Goal: Task Accomplishment & Management: Use online tool/utility

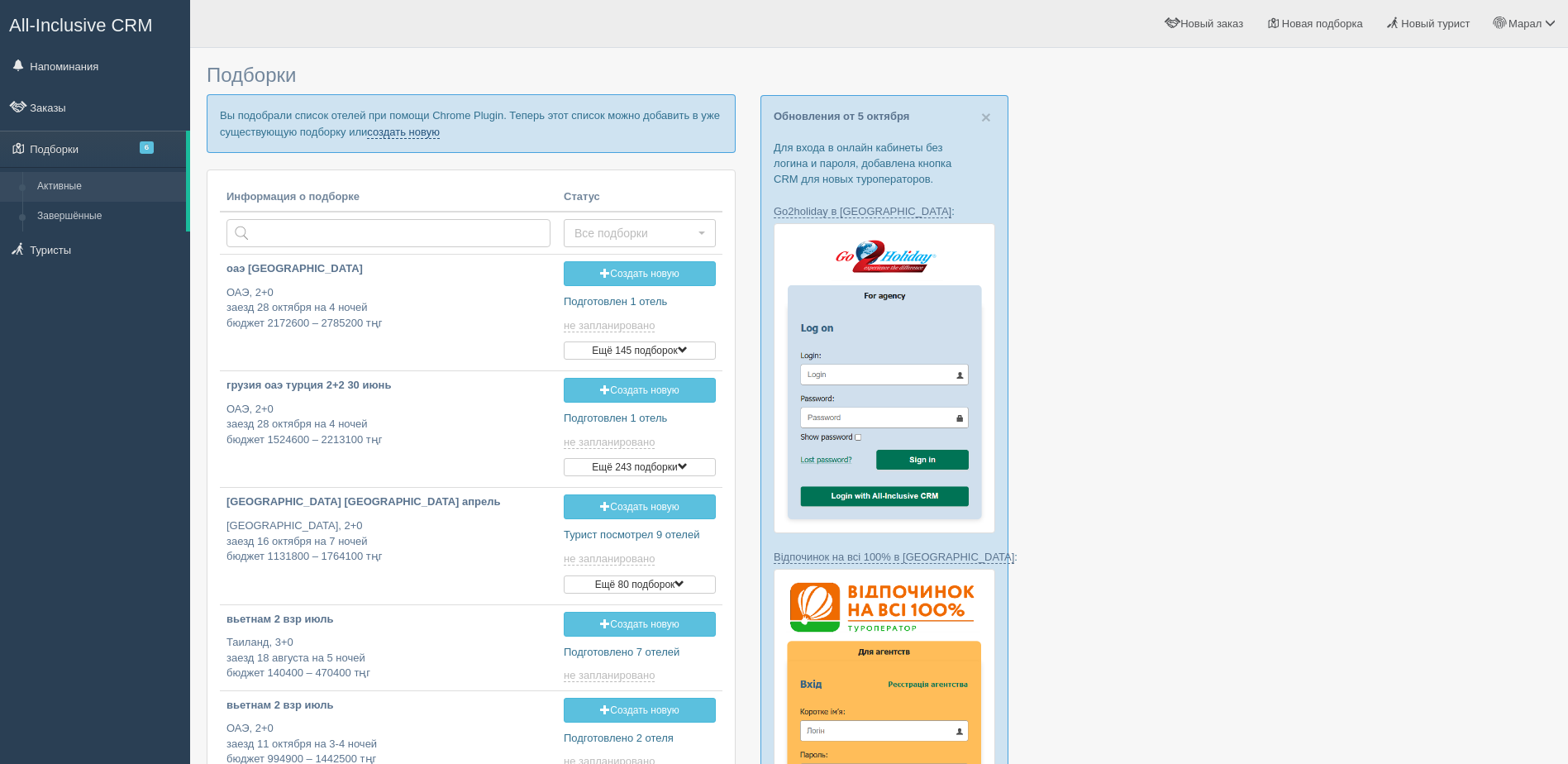
click at [398, 131] on link "создать новую" at bounding box center [403, 133] width 73 height 14
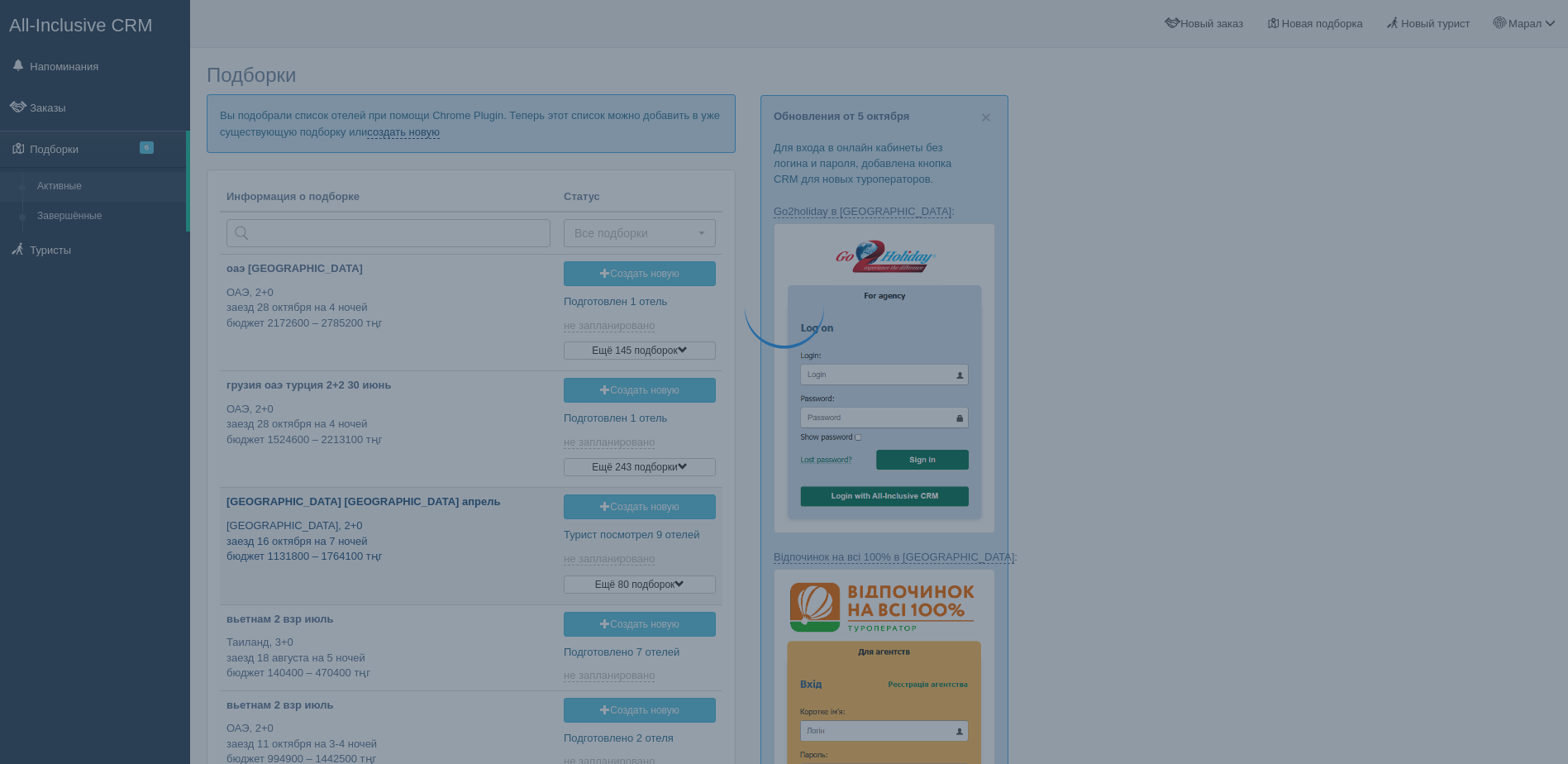
type input "2025-10-07 13:20"
type input "2025-10-07 19:40"
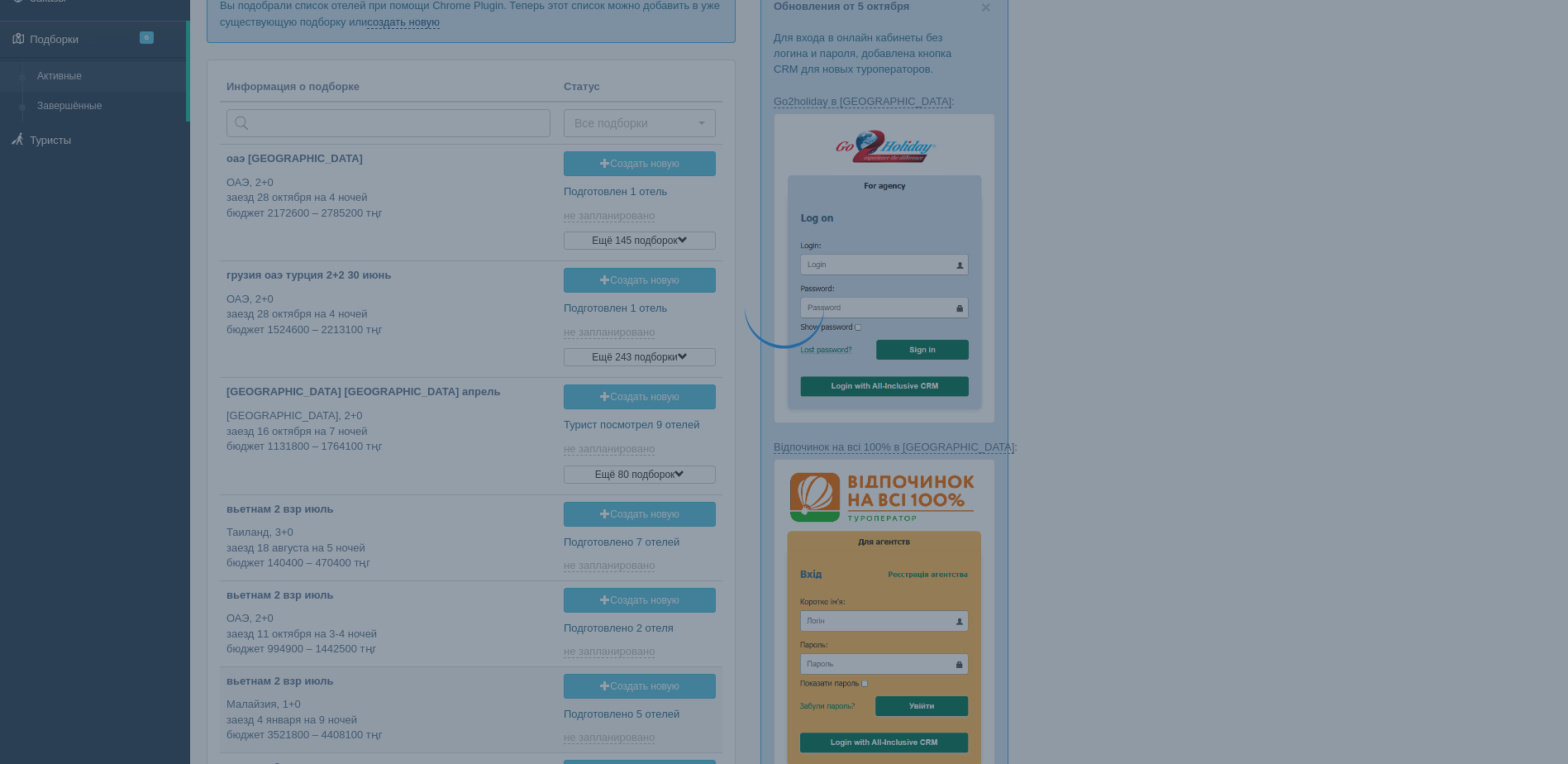
type input "2025-10-07 11:40"
type input "2025-10-07 17:55"
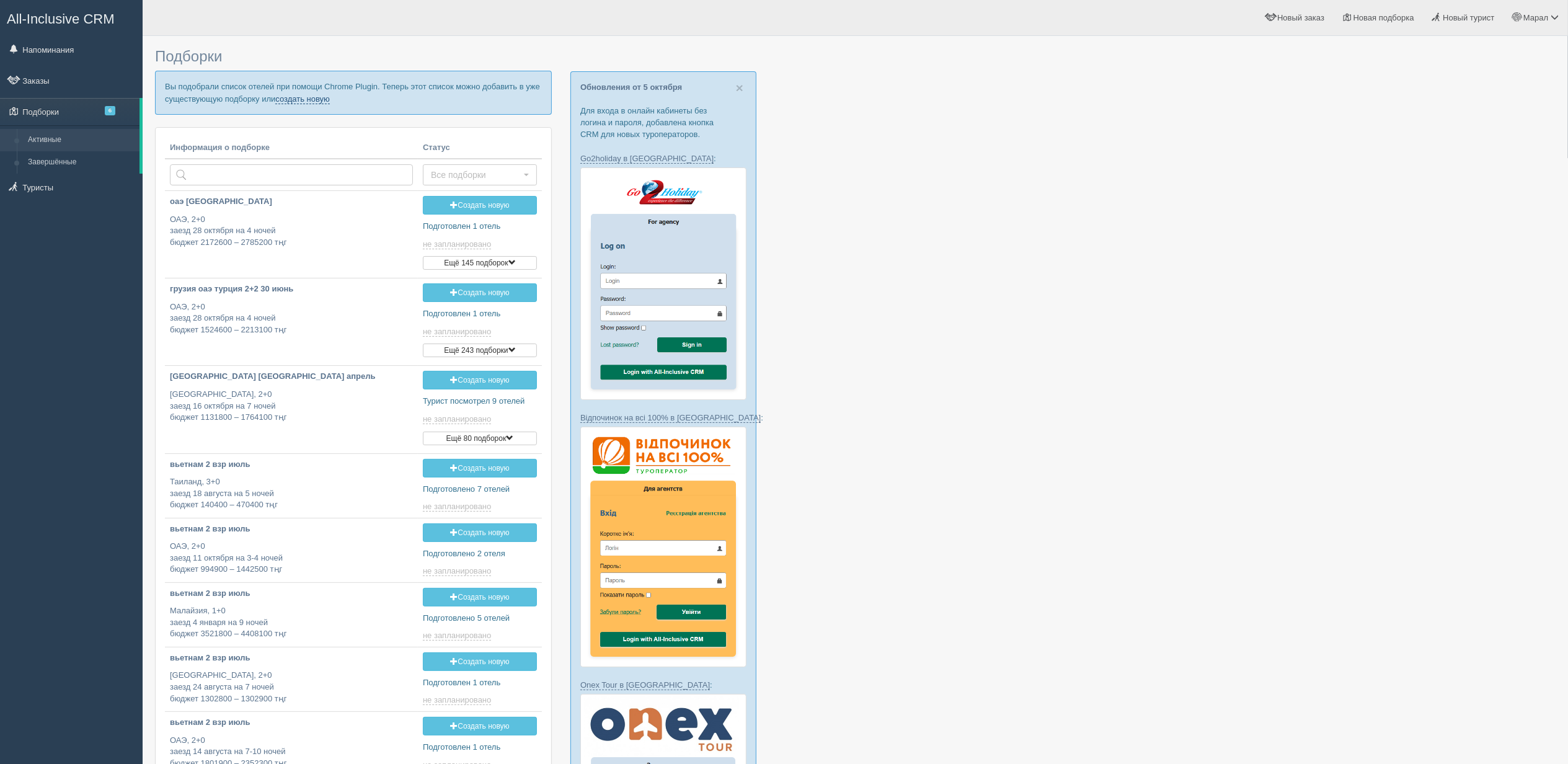
click at [315, 100] on link "создать новую" at bounding box center [303, 99] width 55 height 10
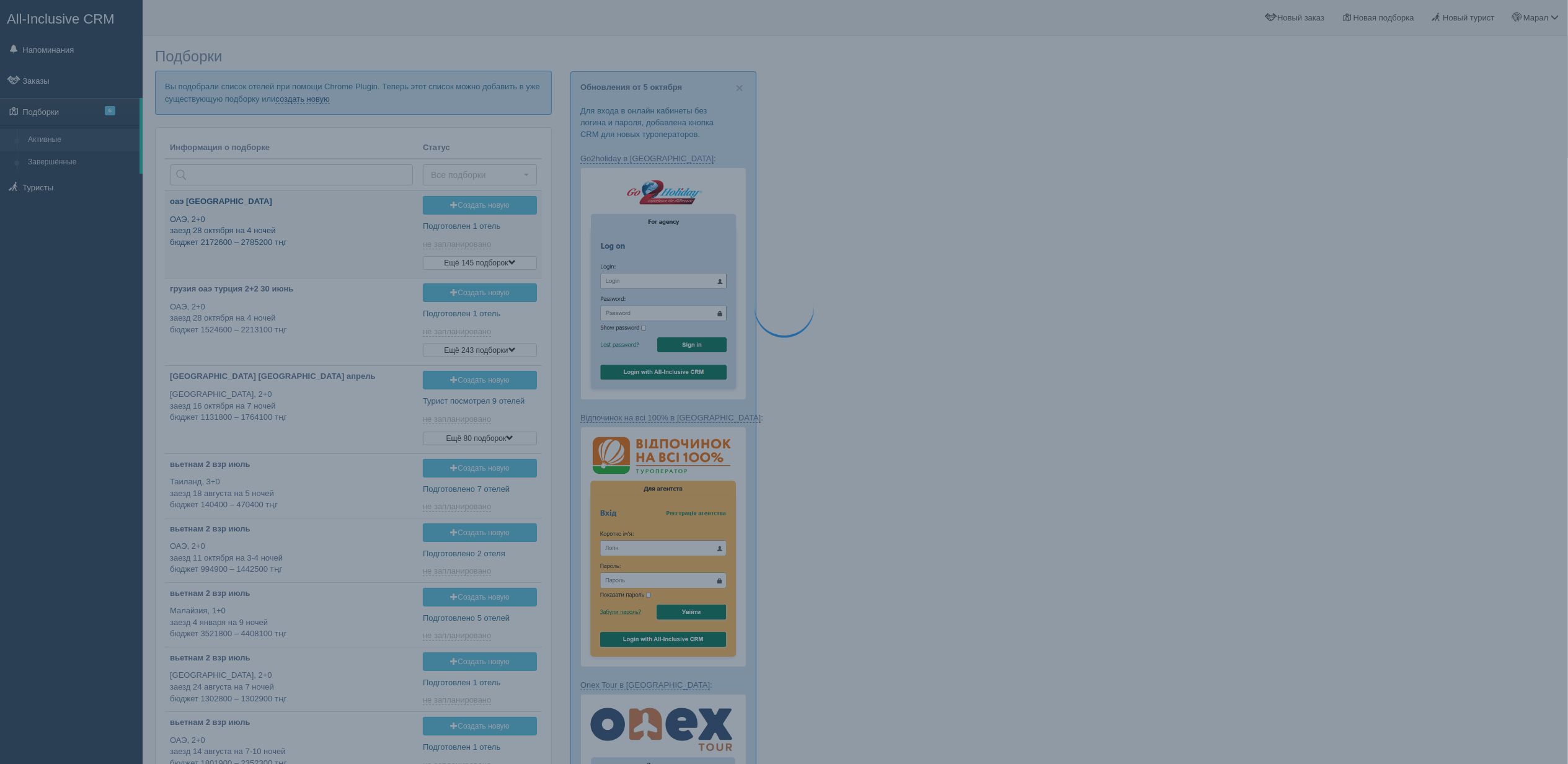
type input "2025-10-07 13:20"
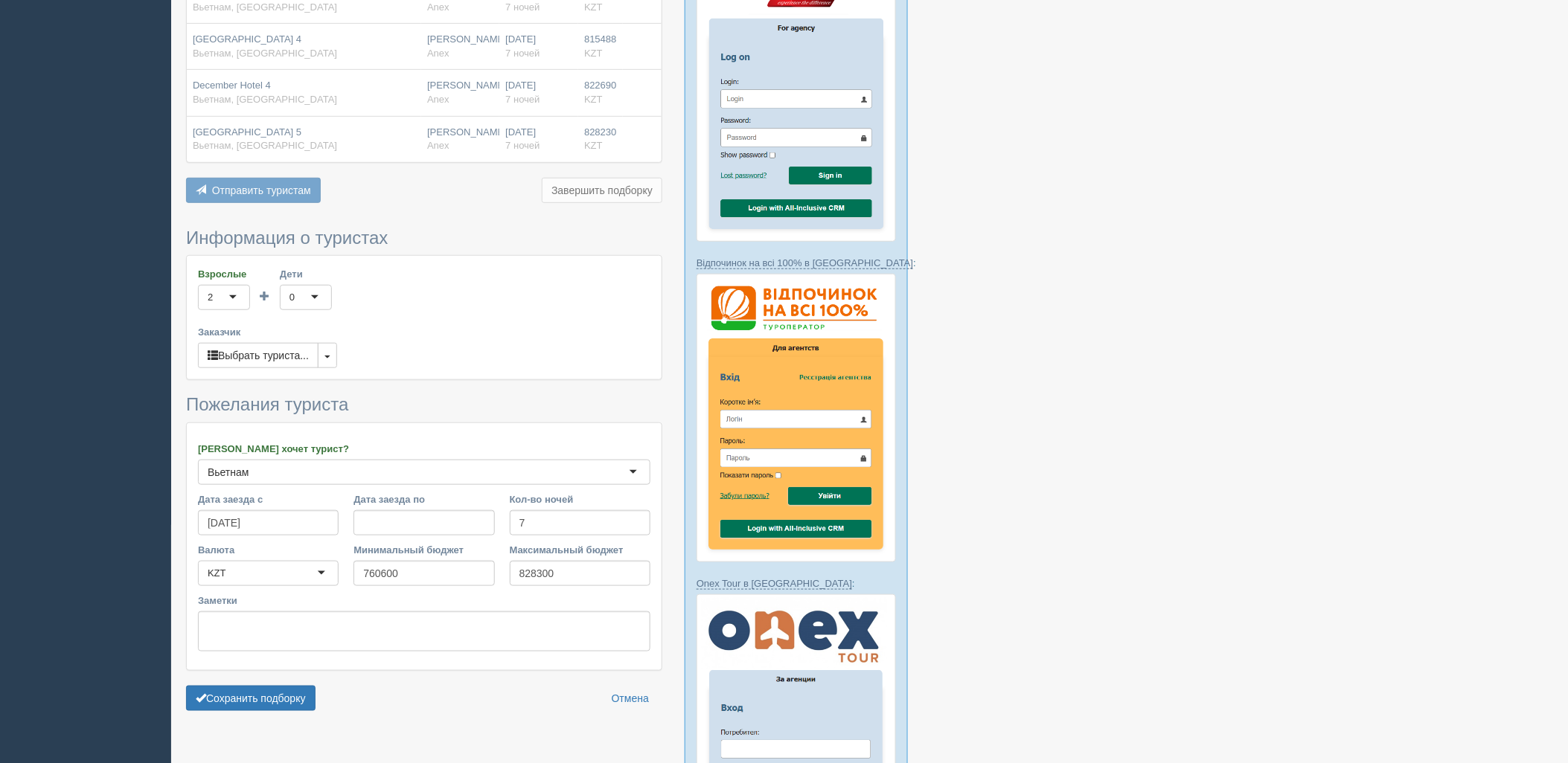
scroll to position [330, 0]
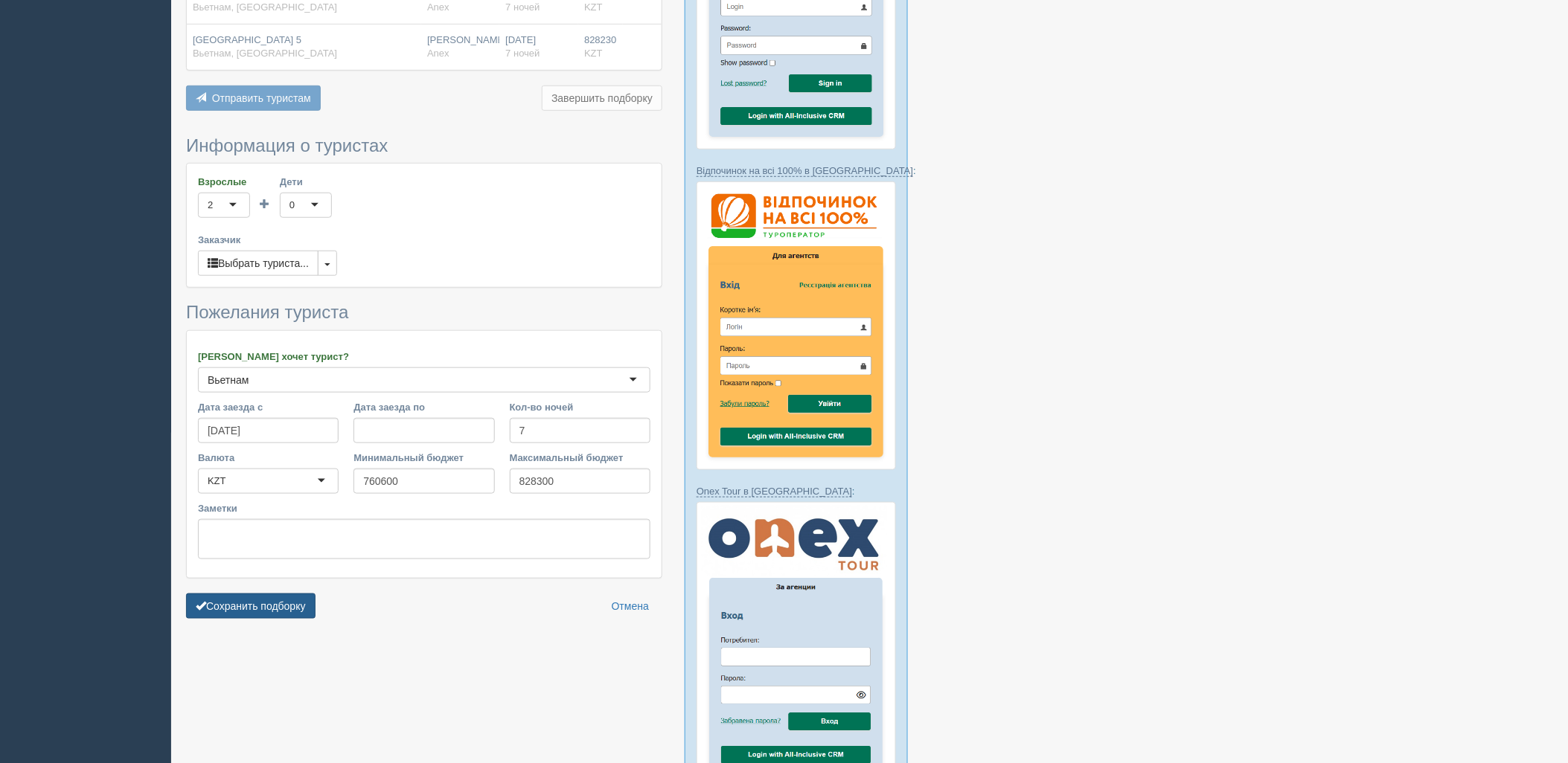
click at [231, 614] on button "Сохранить подборку" at bounding box center [250, 606] width 129 height 25
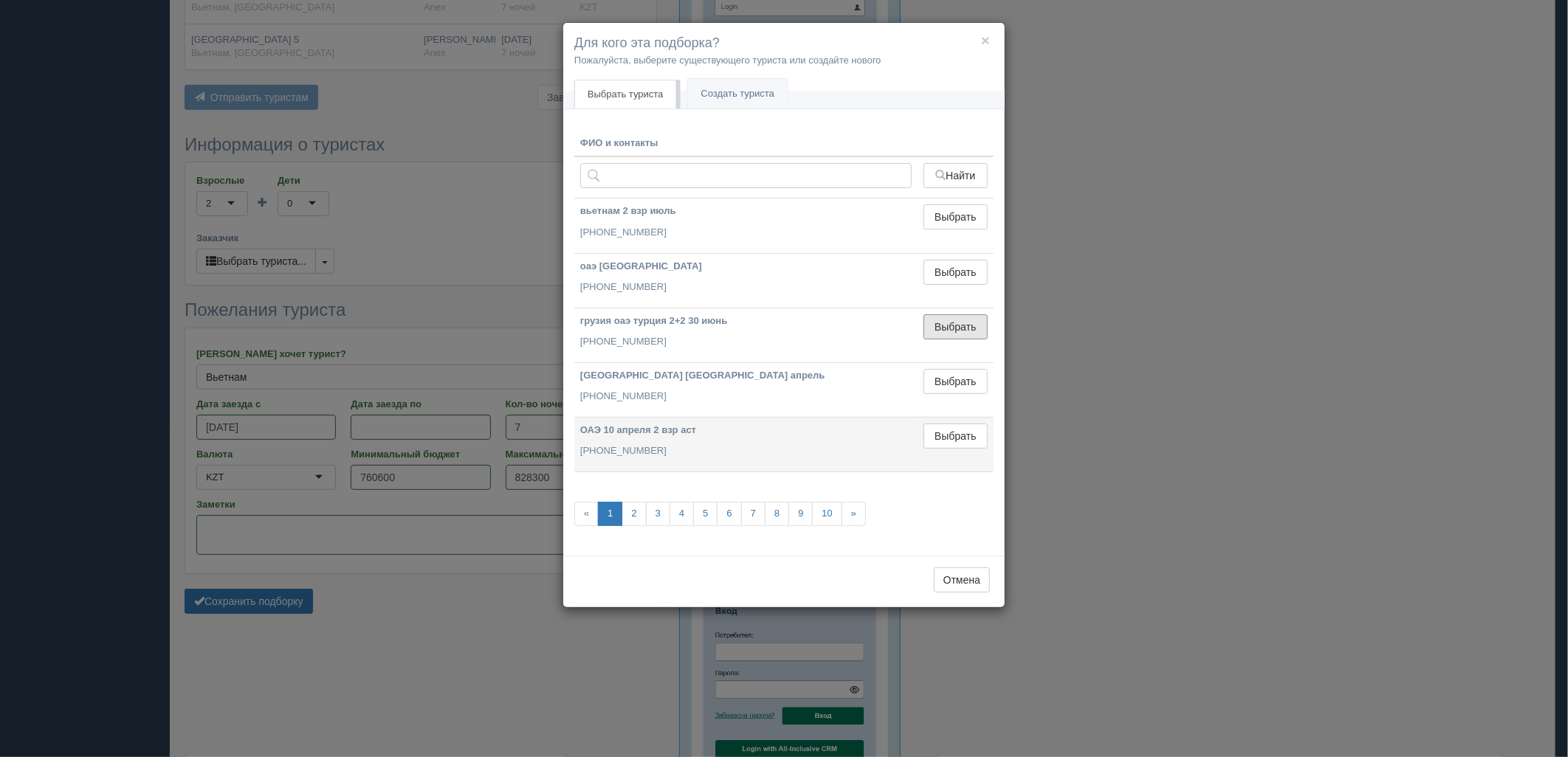
drag, startPoint x: 947, startPoint y: 334, endPoint x: 799, endPoint y: 413, distance: 167.8
click at [941, 334] on button "Выбрать" at bounding box center [955, 327] width 64 height 25
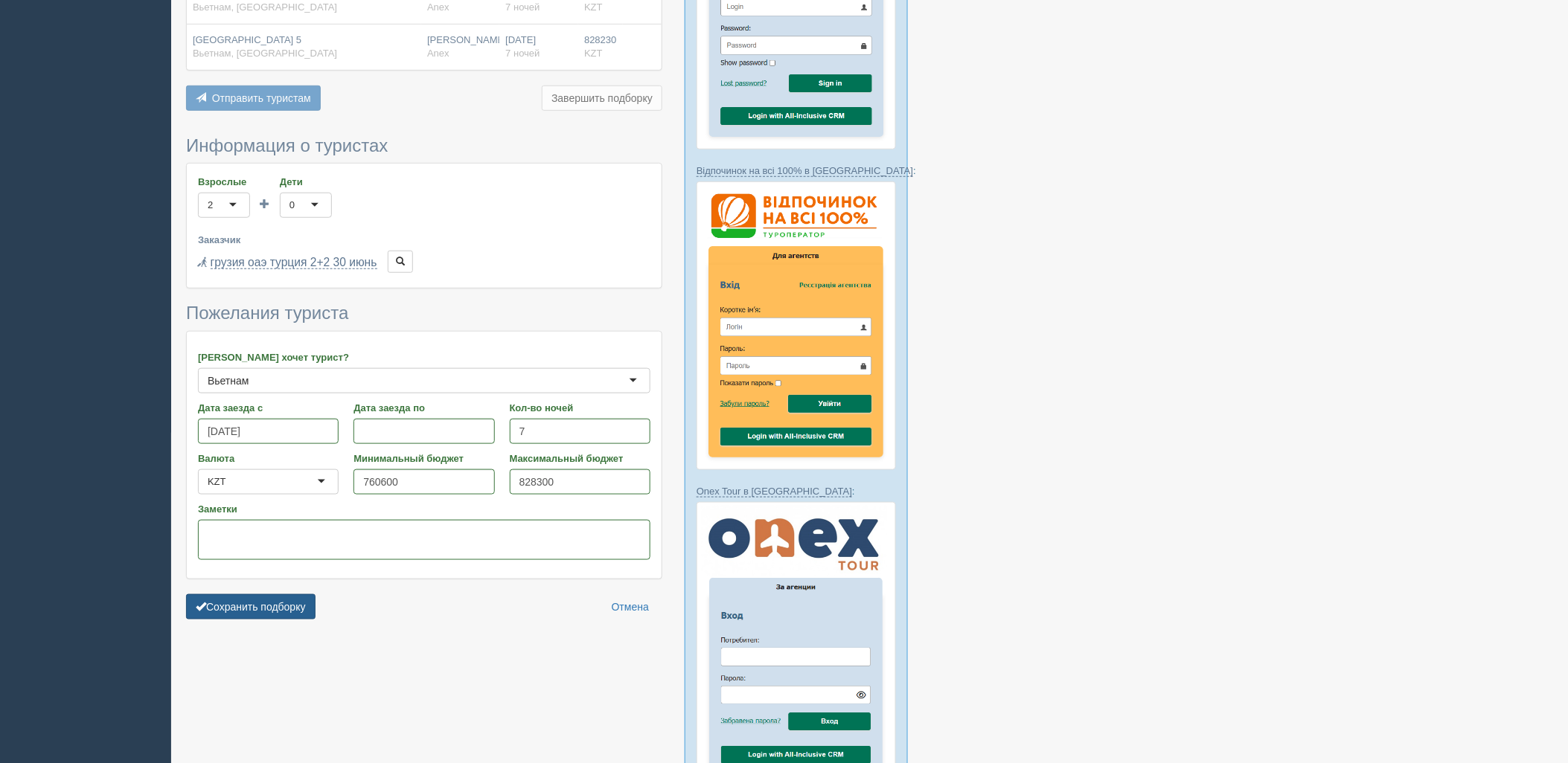
click at [288, 608] on button "Сохранить подборку" at bounding box center [250, 607] width 129 height 25
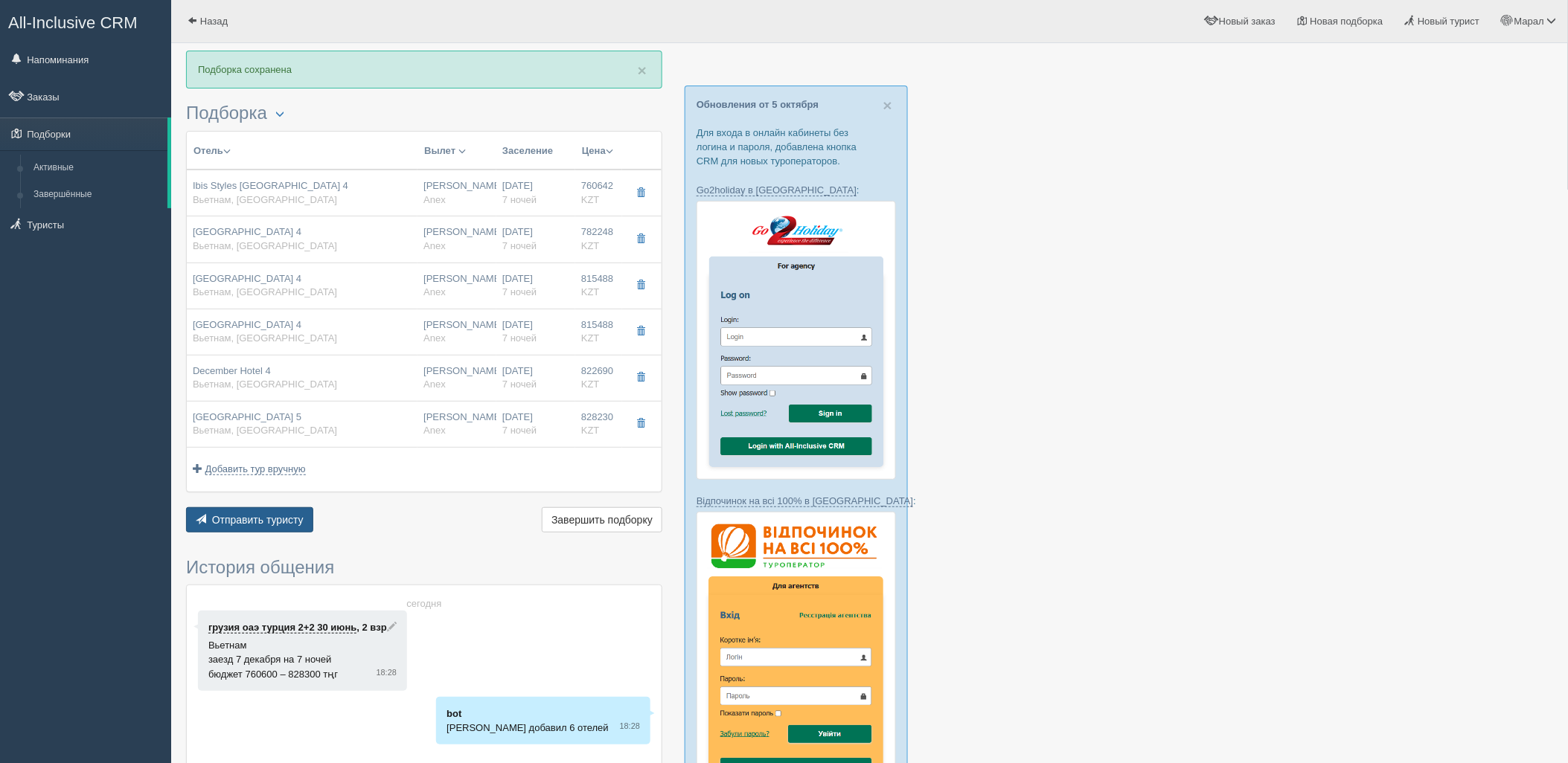
click at [264, 521] on span "Отправить туристу" at bounding box center [258, 520] width 92 height 12
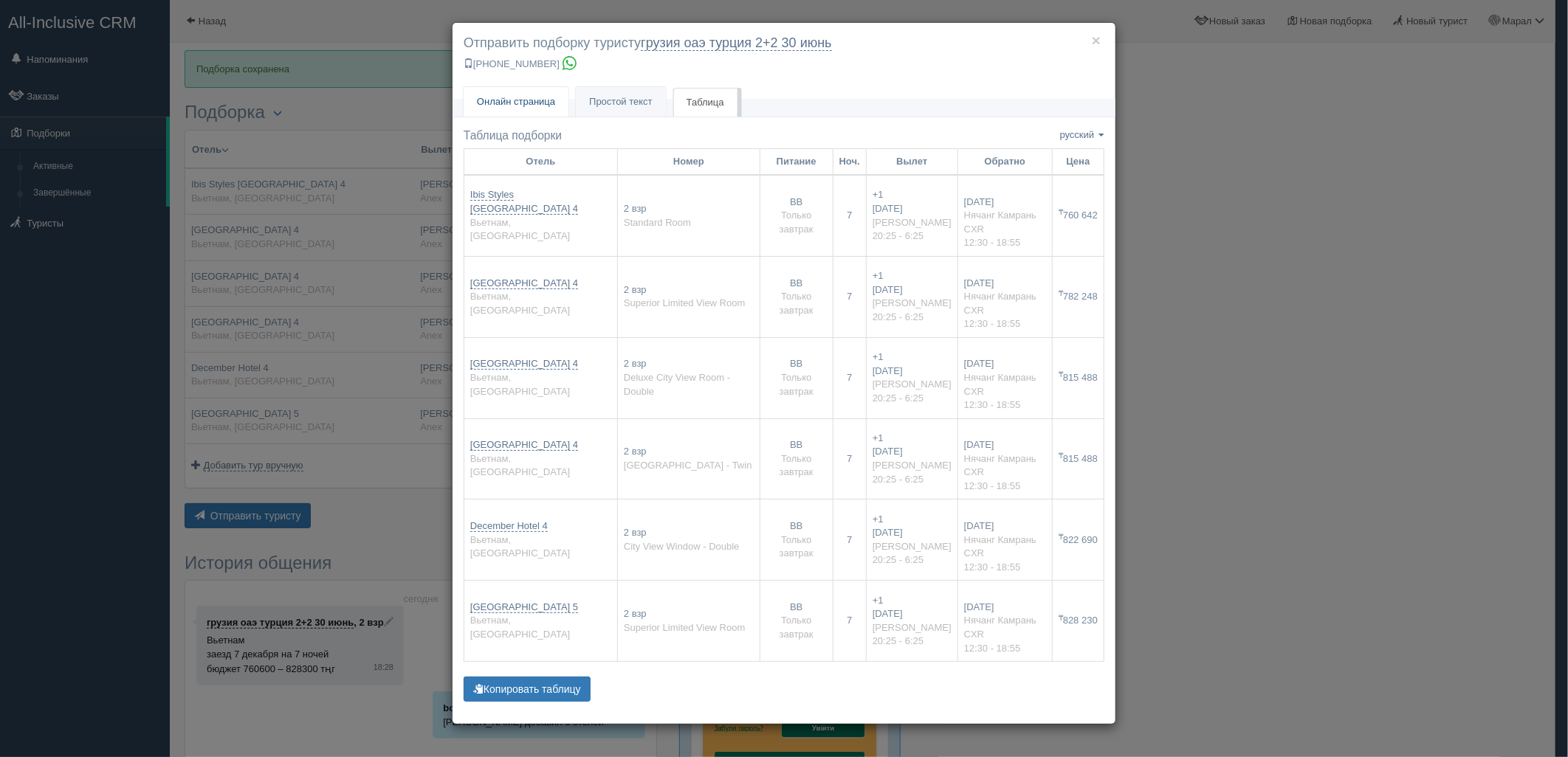
drag, startPoint x: 519, startPoint y: 108, endPoint x: 541, endPoint y: 139, distance: 38.0
click at [519, 107] on link "Онлайн страница Онлайн" at bounding box center [516, 102] width 105 height 30
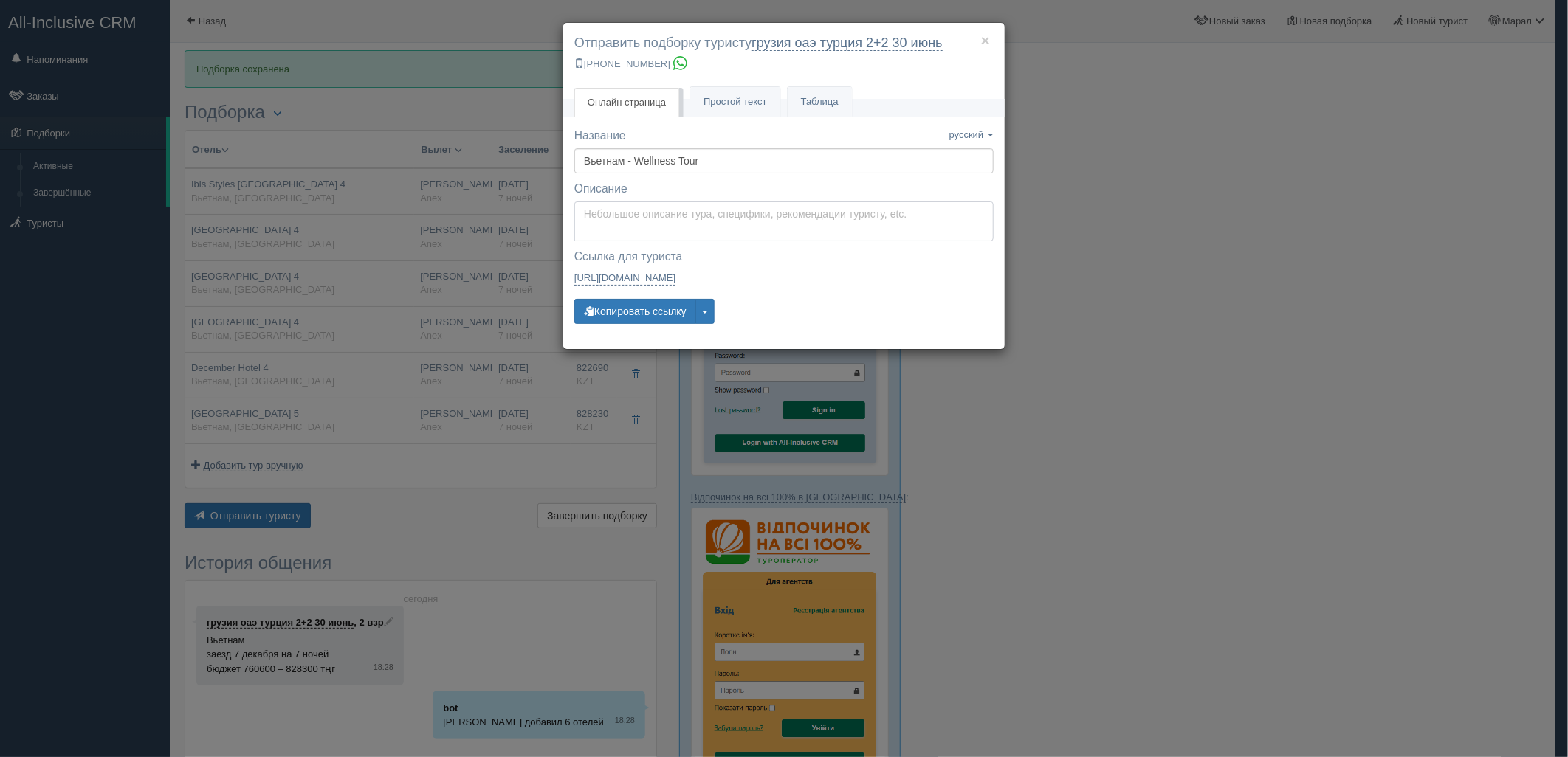
type textarea "Здравствуйте! Ниже представлены варианты туров для Вас. Для просмотра описания …"
click at [614, 217] on textarea "Здравствуйте! Ниже представлены варианты туров для Вас. Для просмотра описания …" at bounding box center [784, 221] width 419 height 40
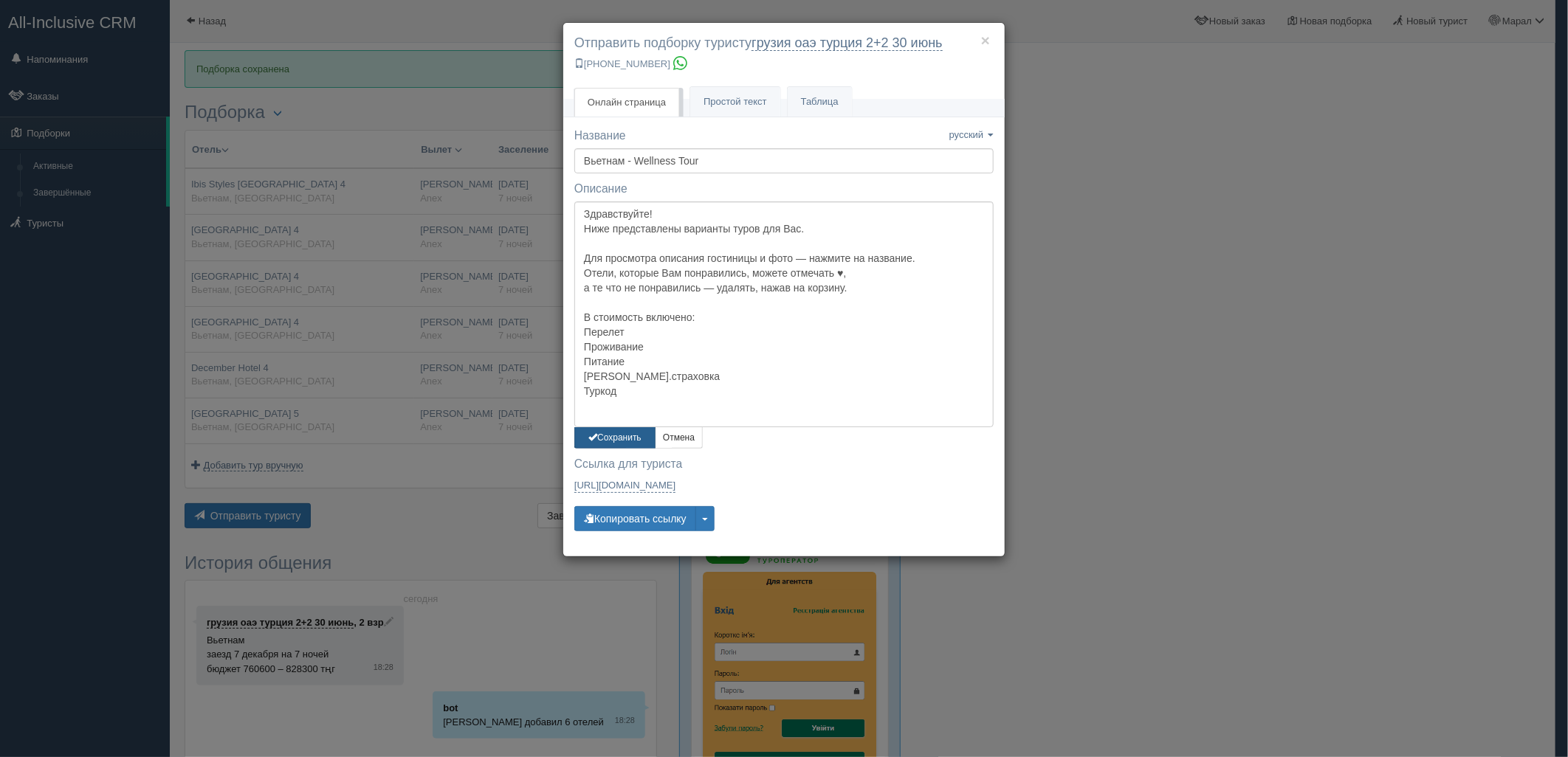
click at [608, 444] on button "Сохранить" at bounding box center [614, 438] width 81 height 21
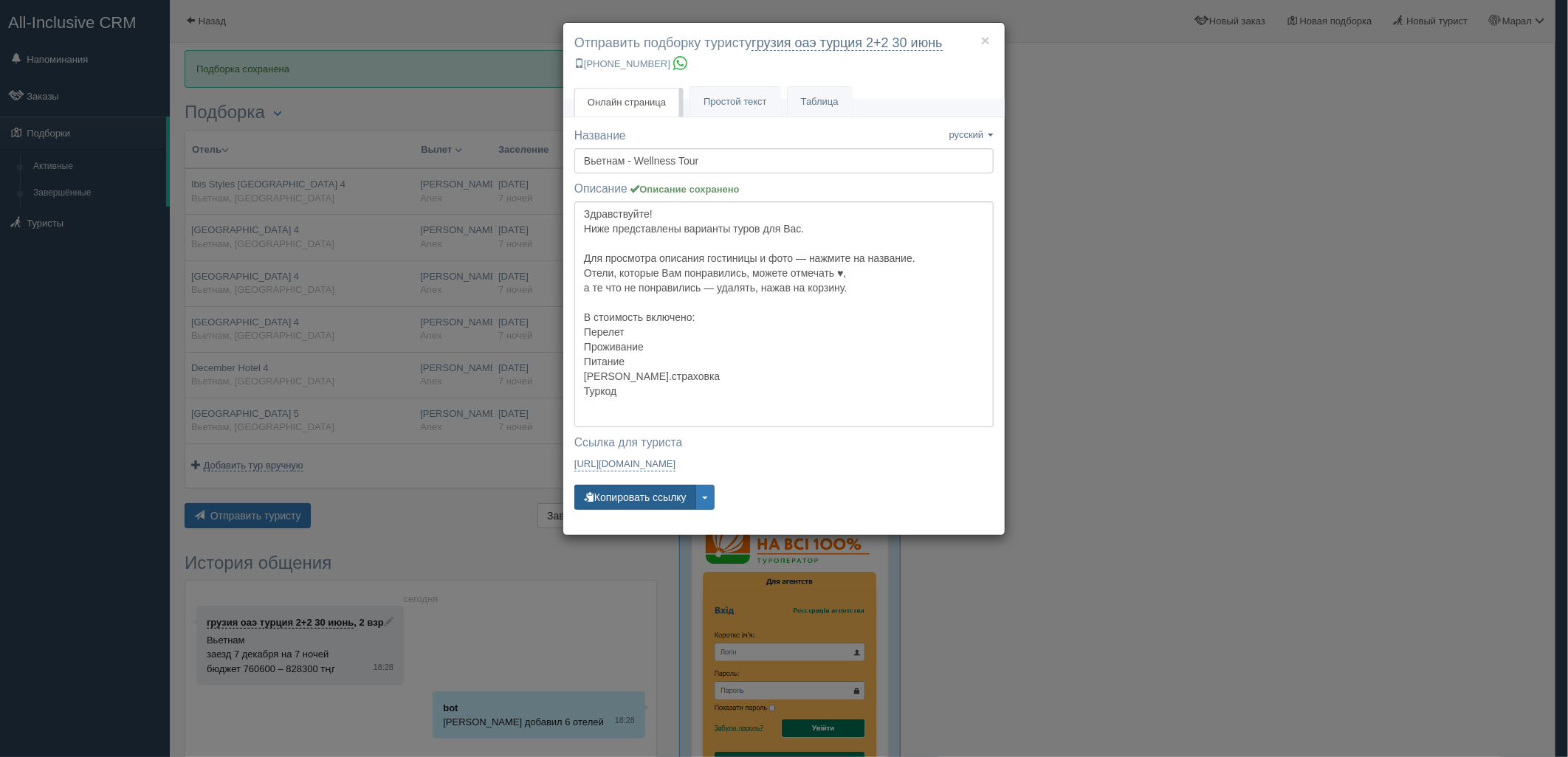
click at [627, 484] on div "Название Название сохранено русский english eesti latviešu polski українська ру…" at bounding box center [784, 325] width 419 height 397
click at [628, 485] on button "Копировать ссылку" at bounding box center [635, 497] width 122 height 25
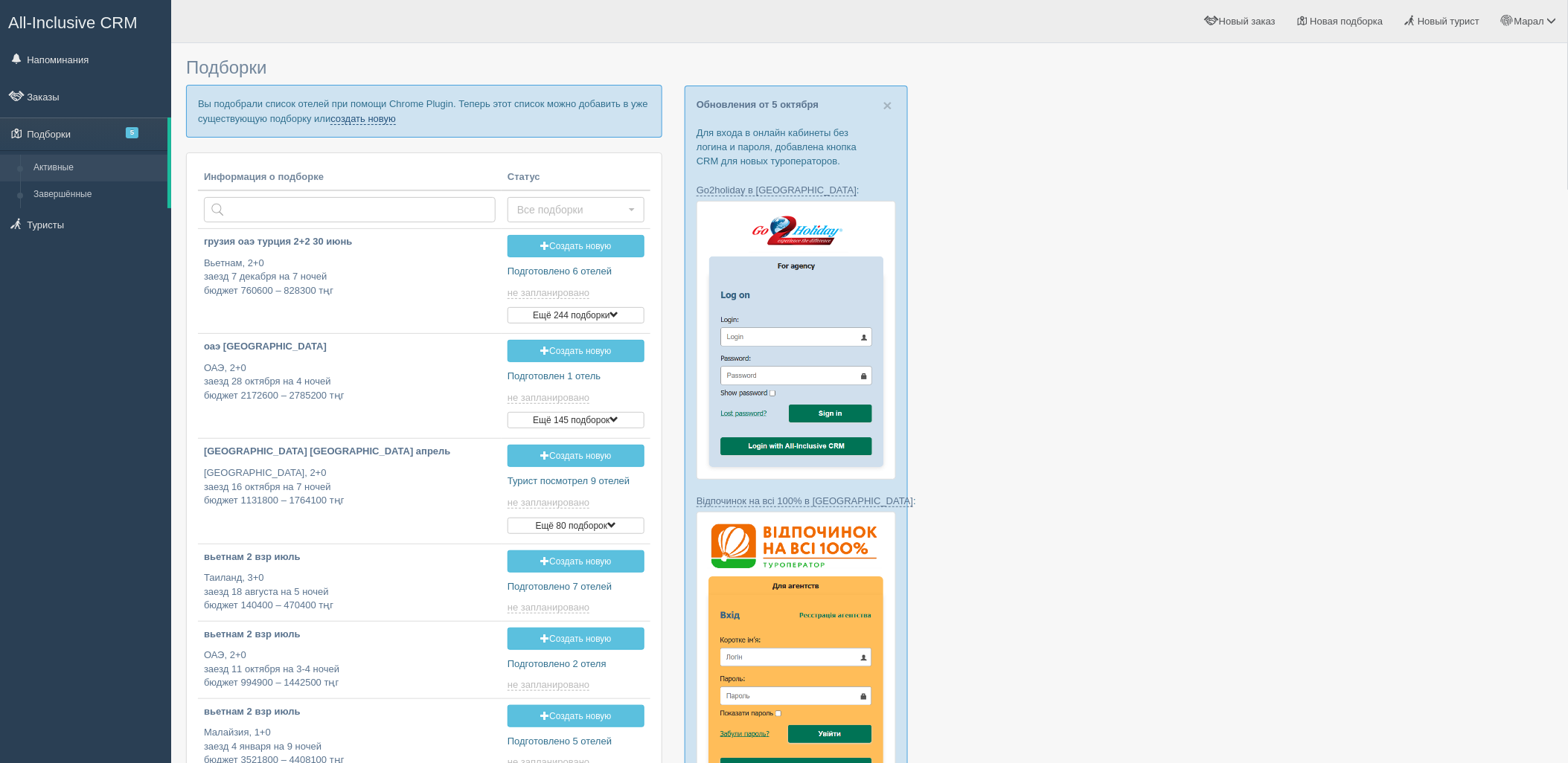
click at [379, 117] on link "создать новую" at bounding box center [363, 119] width 66 height 12
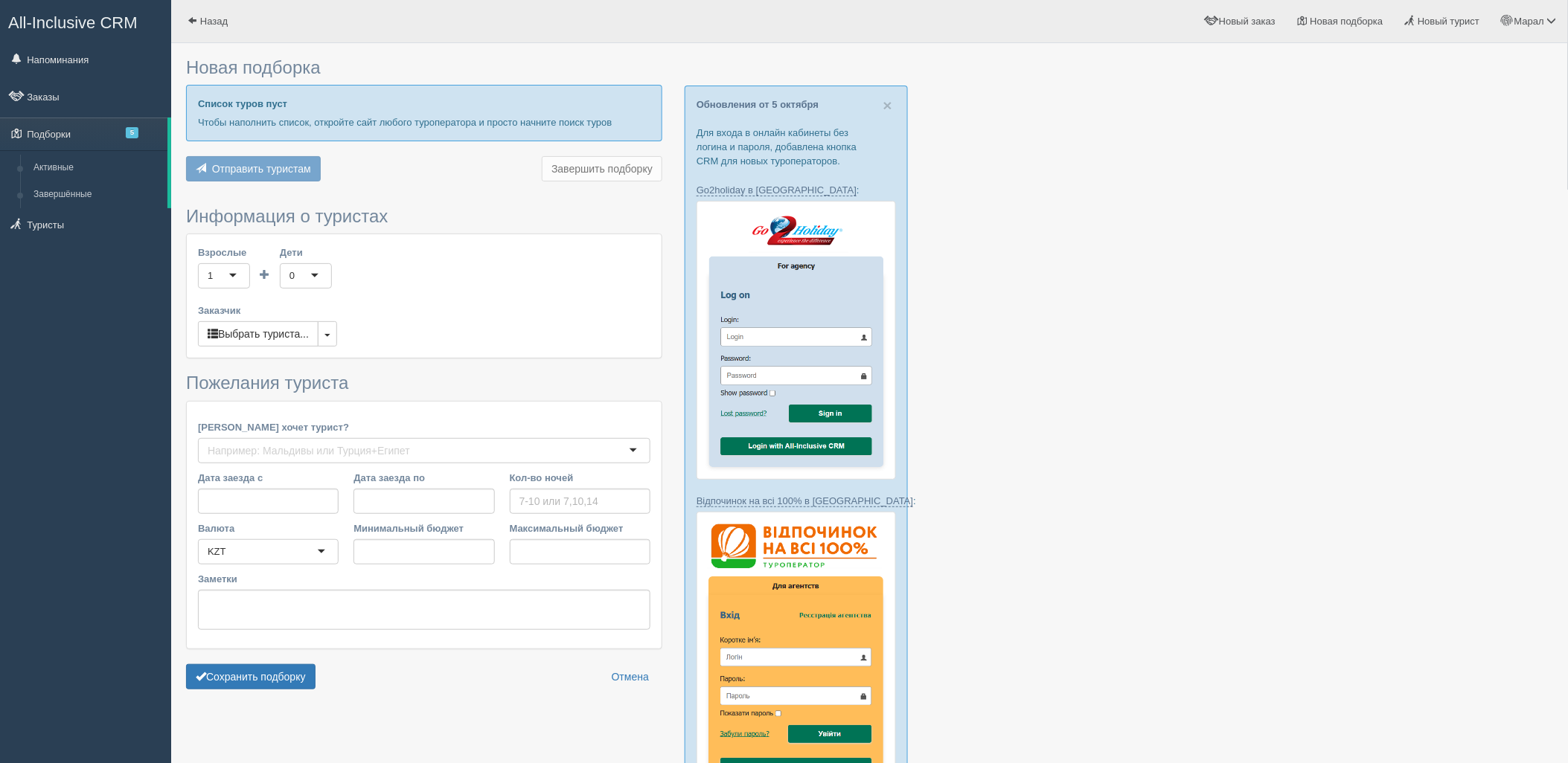
type input "7"
type input "684700"
type input "775600"
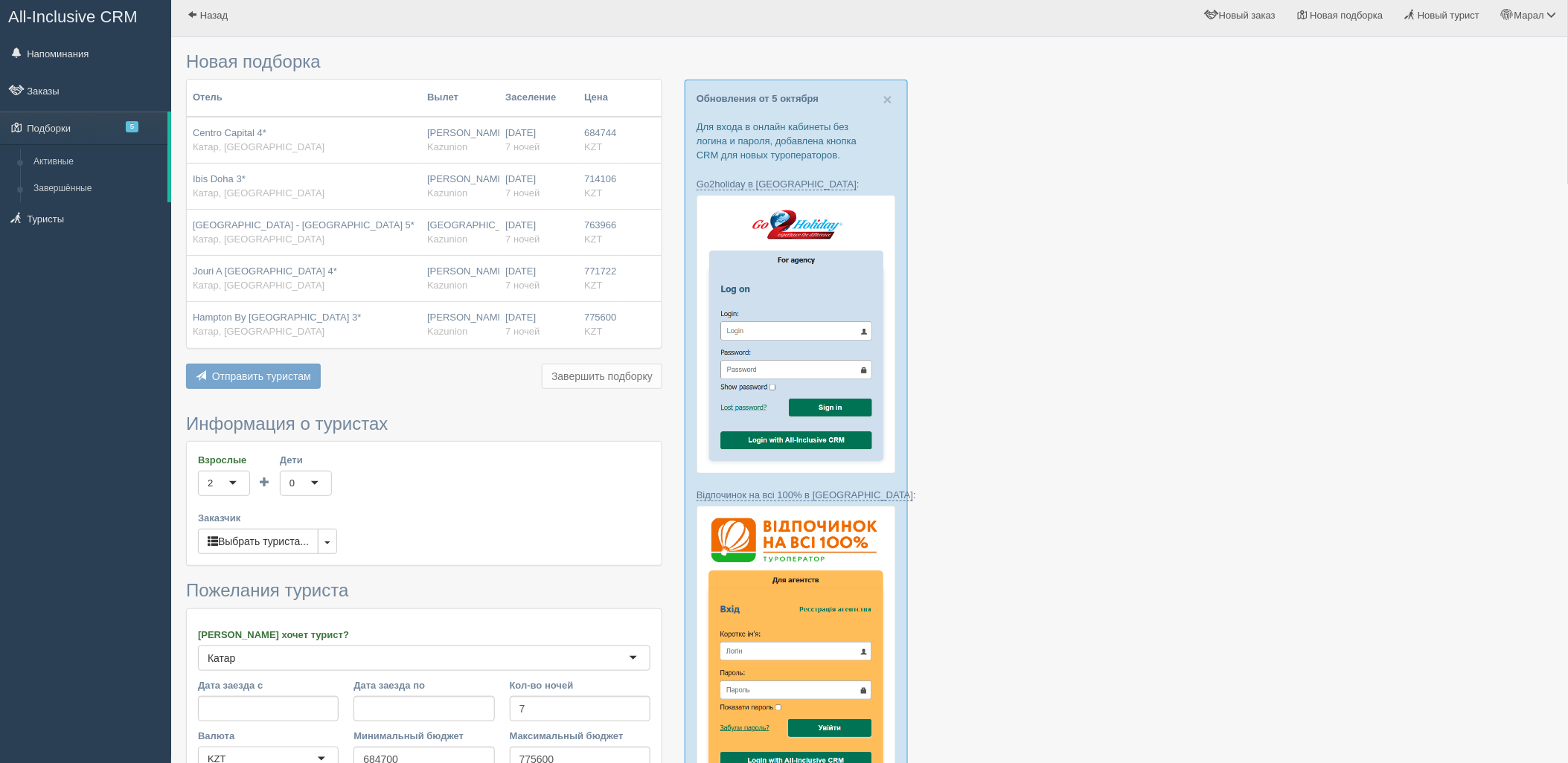
scroll to position [330, 0]
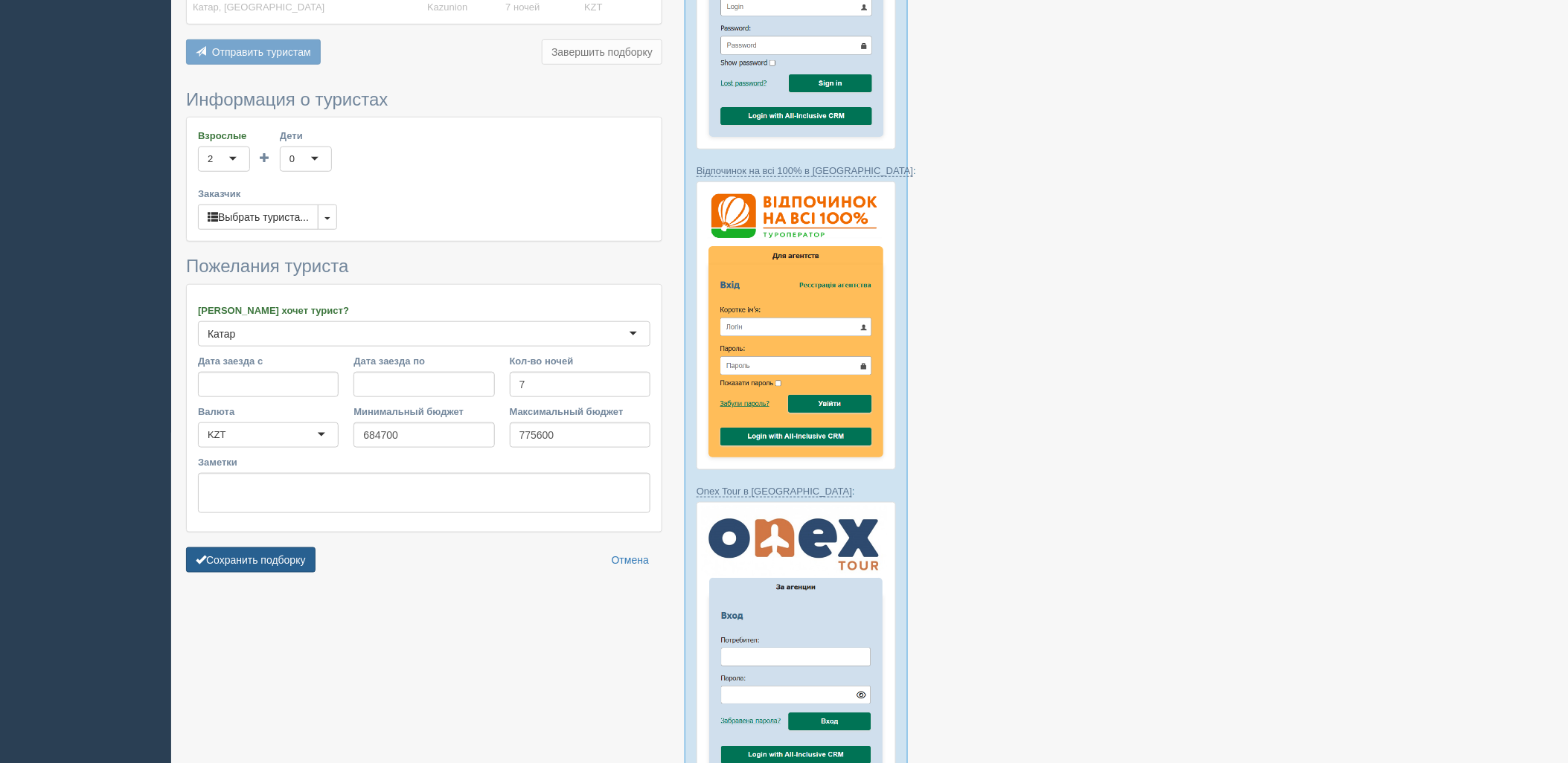
click at [287, 567] on button "Сохранить подборку" at bounding box center [250, 560] width 129 height 25
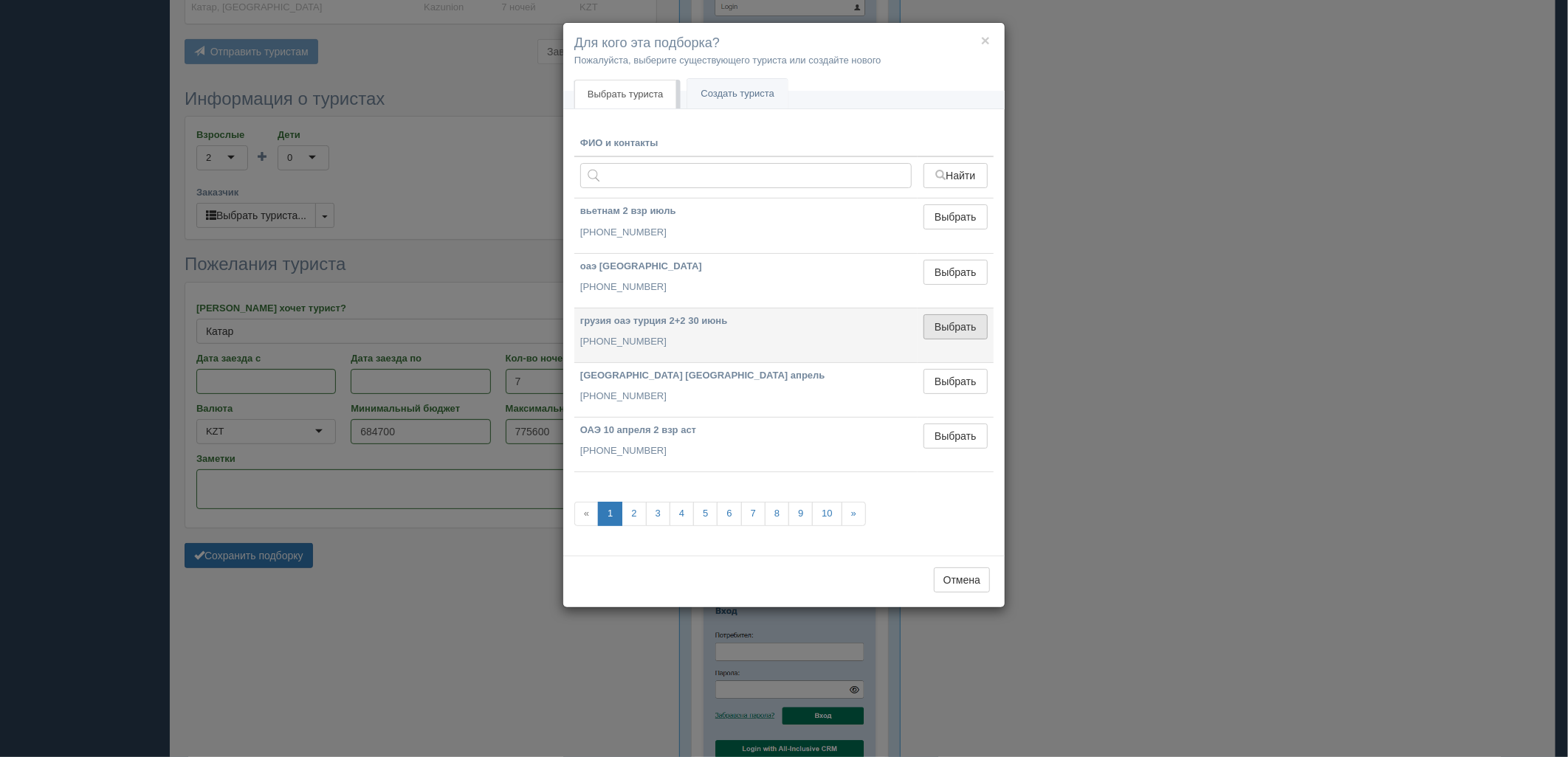
click at [969, 333] on button "Выбрать" at bounding box center [955, 327] width 64 height 25
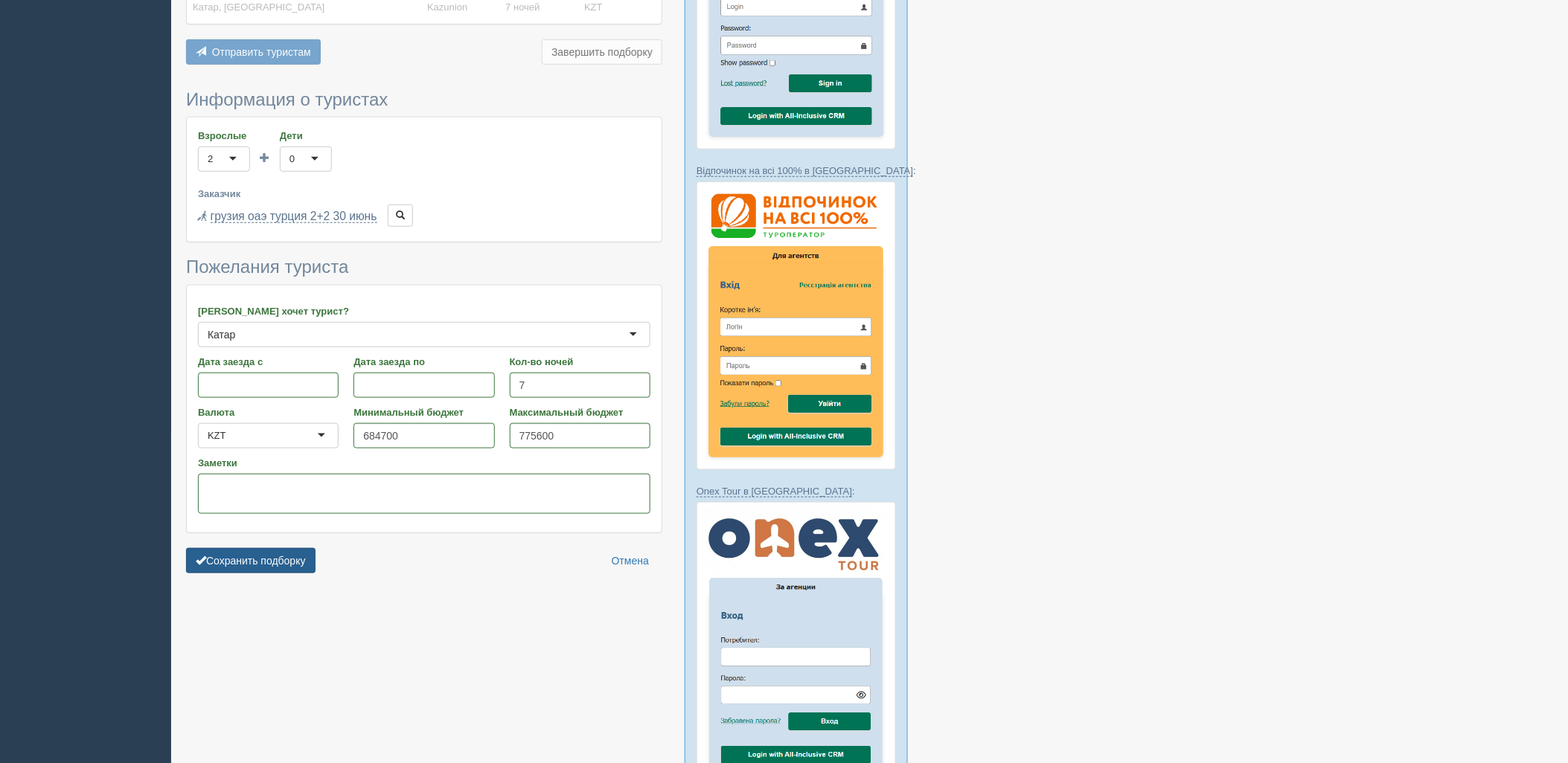
click at [288, 556] on button "Сохранить подборку" at bounding box center [250, 560] width 129 height 25
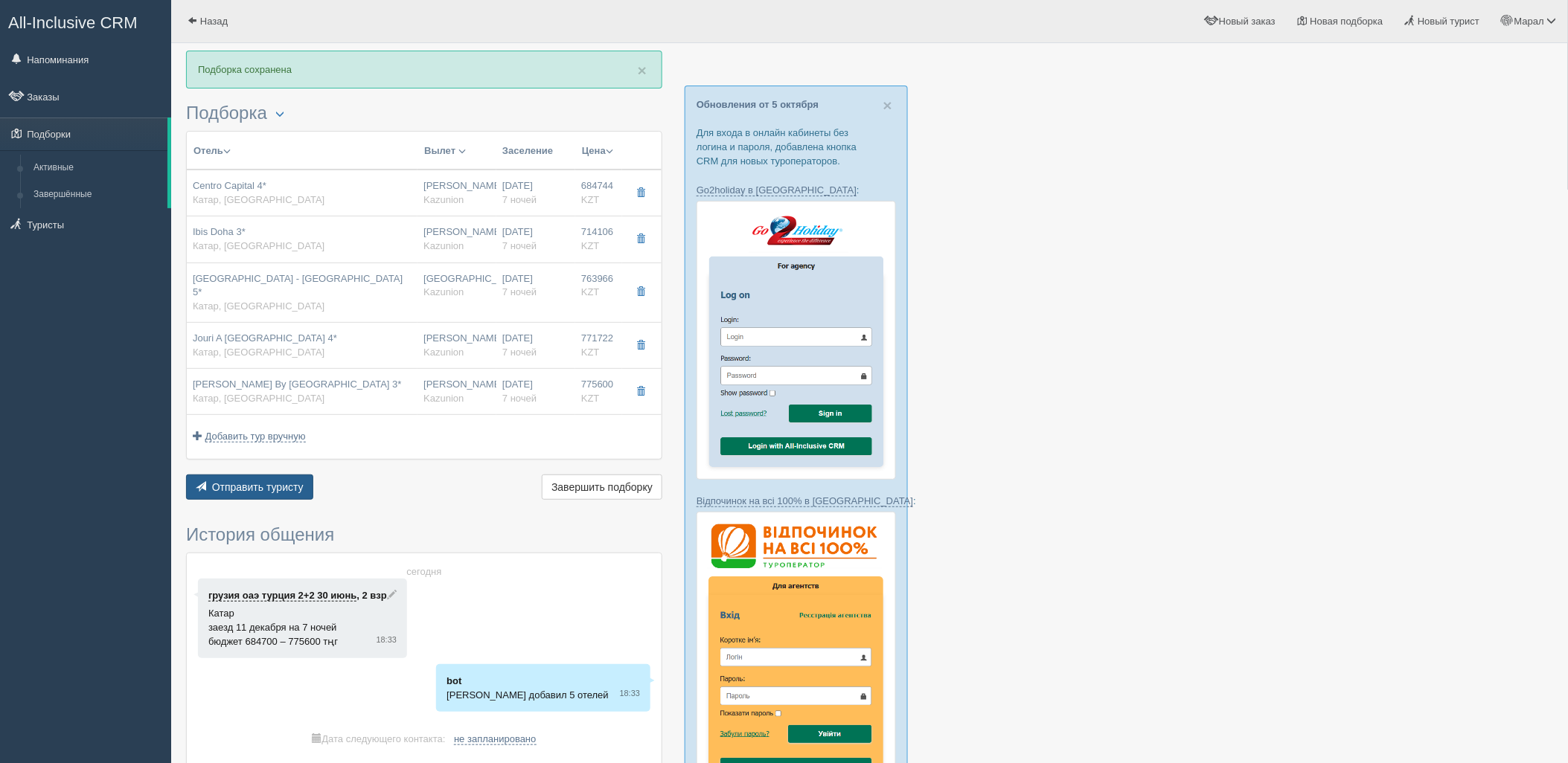
click at [291, 482] on span "Отправить туристу" at bounding box center [258, 488] width 92 height 12
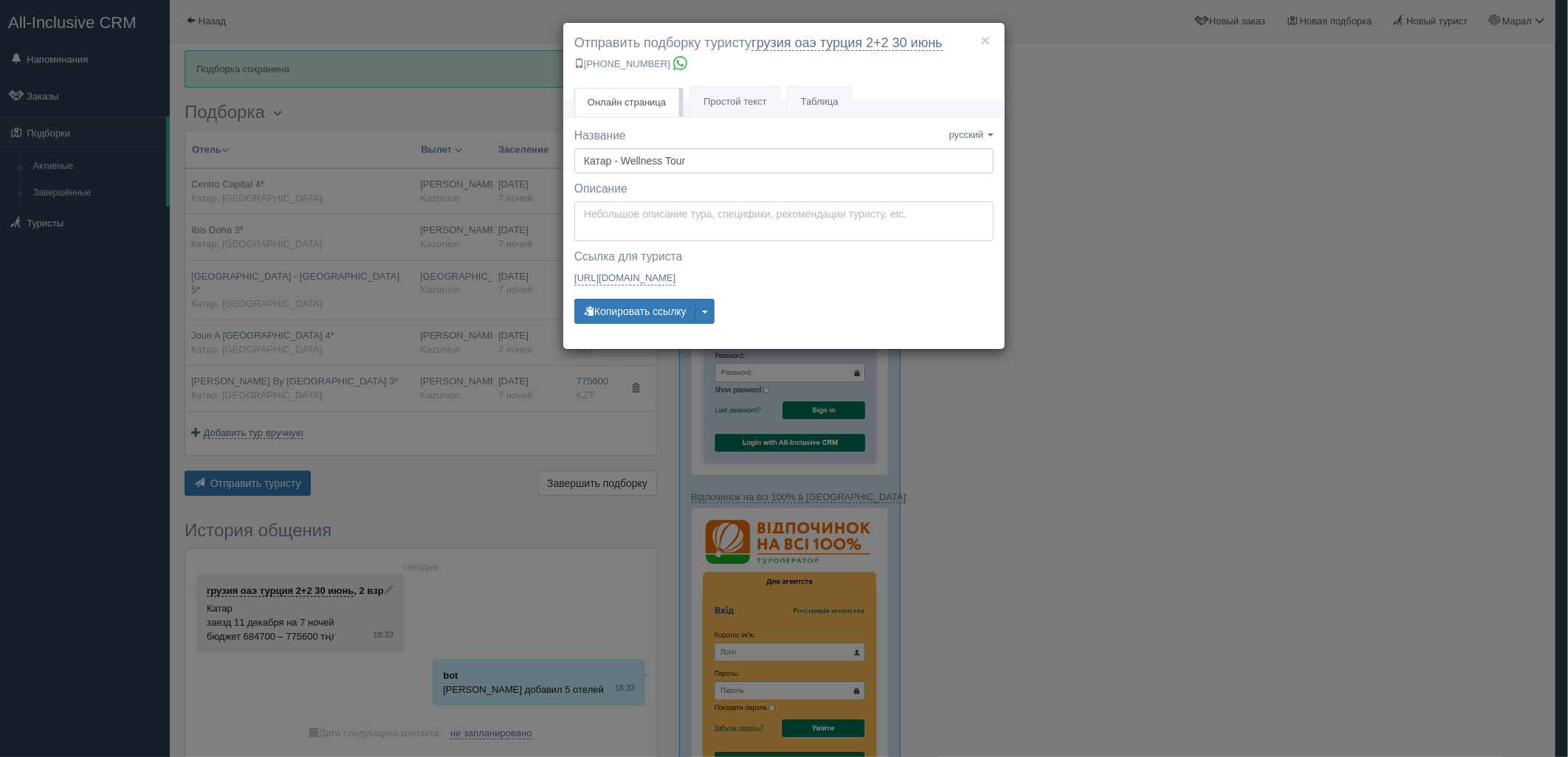
type textarea "Здравствуйте! Ниже представлены варианты туров для Вас. Для просмотра описания …"
click at [646, 226] on textarea "Здравствуйте! Ниже представлены варианты туров для Вас. Для просмотра описания …" at bounding box center [784, 221] width 419 height 40
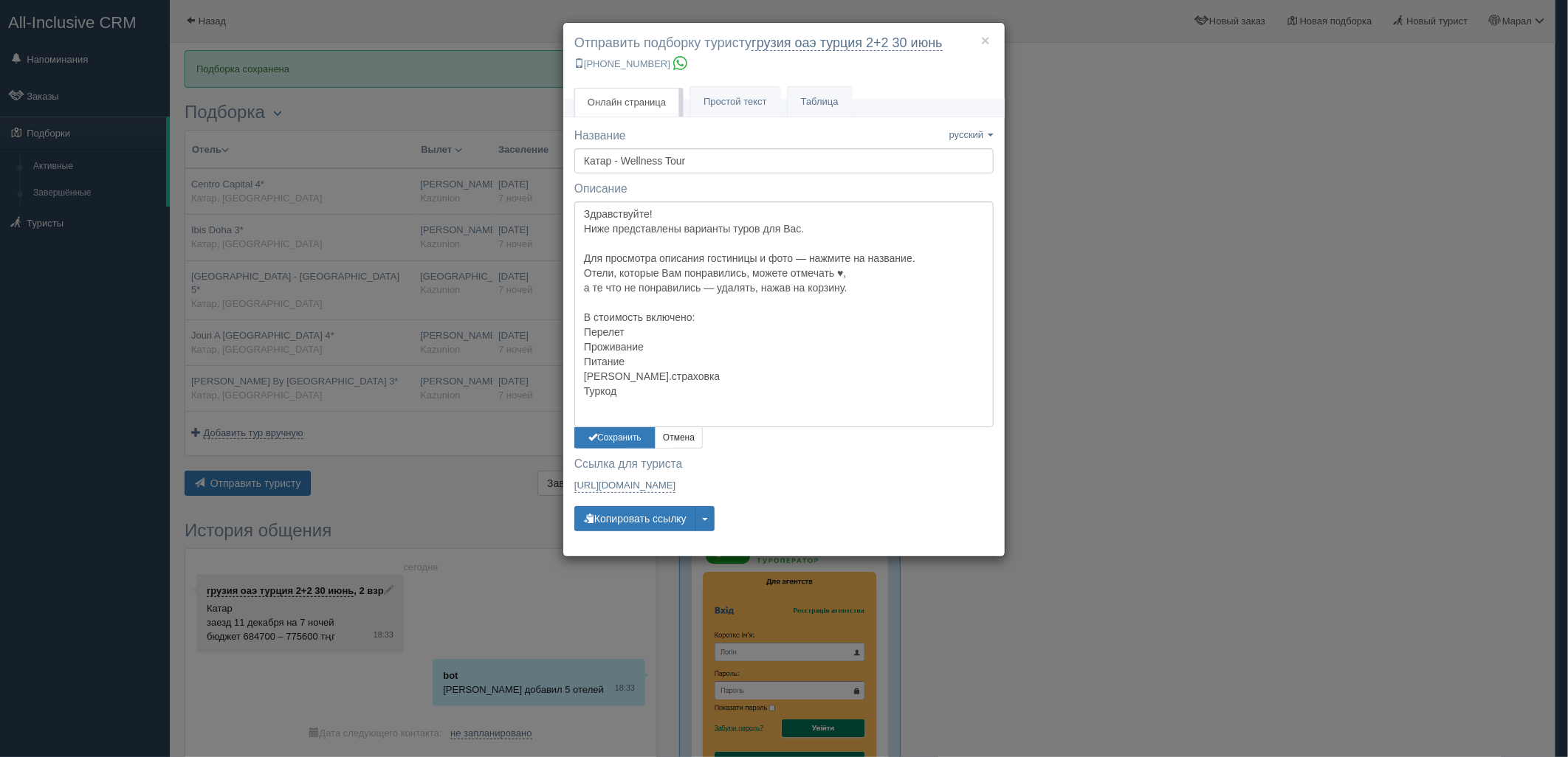
click at [598, 451] on div "Название Название сохранено русский english eesti latviešu polski українська ру…" at bounding box center [784, 336] width 419 height 418
click at [602, 435] on button "Сохранить" at bounding box center [614, 438] width 81 height 21
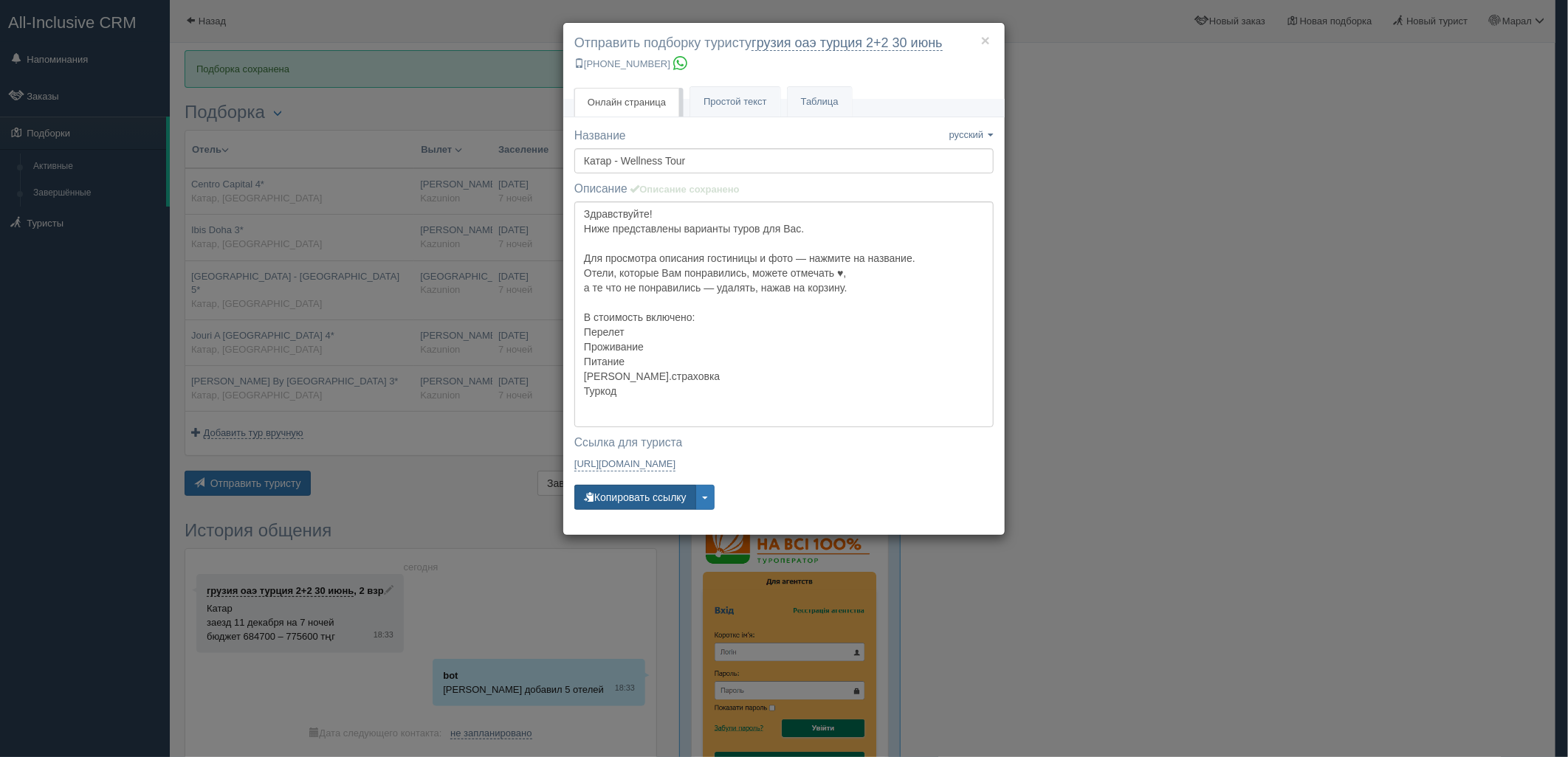
click at [610, 497] on button "Копировать ссылку" at bounding box center [635, 497] width 122 height 25
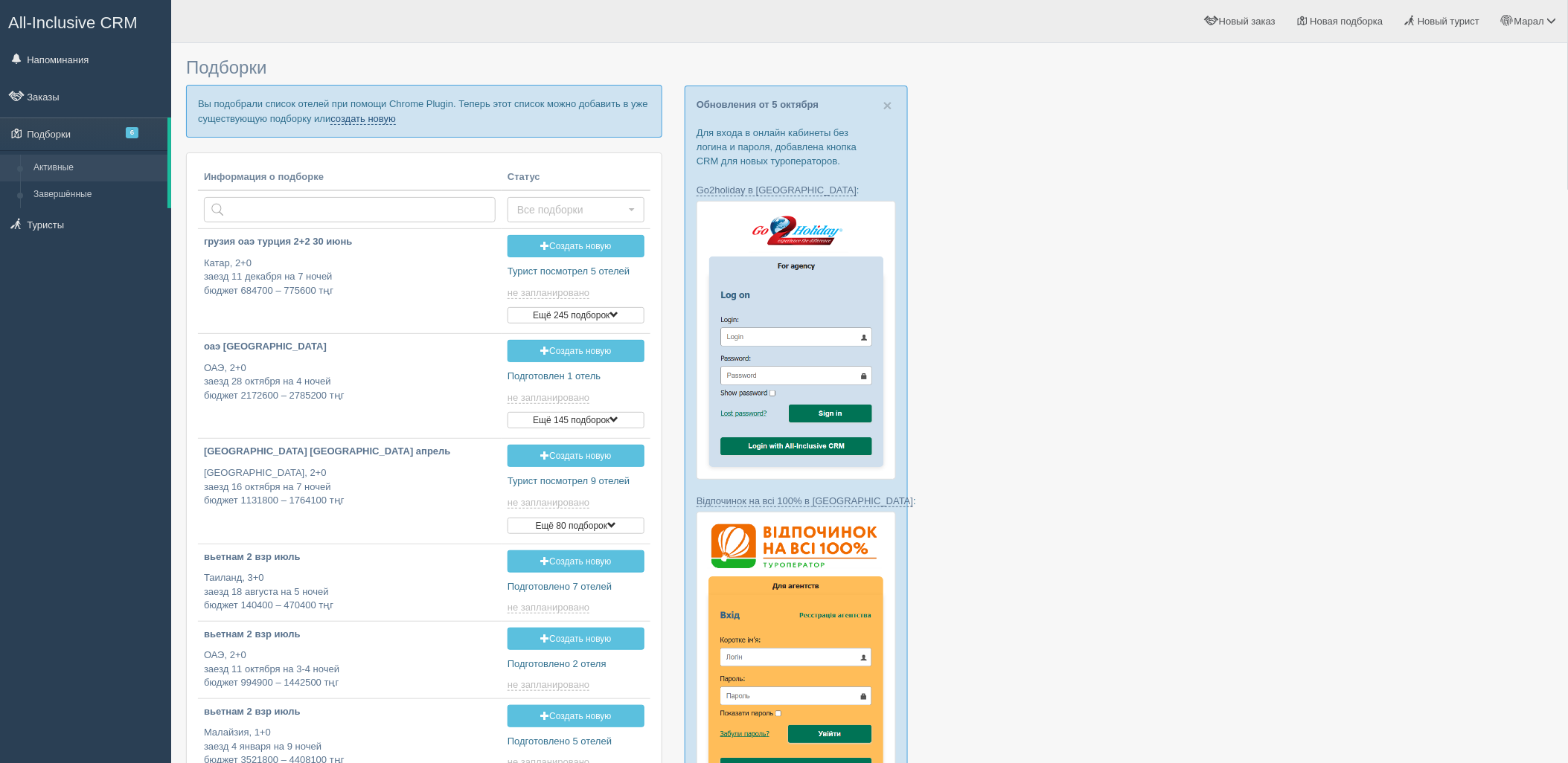
drag, startPoint x: 388, startPoint y: 118, endPoint x: 560, endPoint y: 431, distance: 357.1
click at [387, 118] on link "создать новую" at bounding box center [363, 119] width 66 height 12
type input "[DATE] 18:30"
type input "[DATE] 13:20"
type input "[DATE] 19:40"
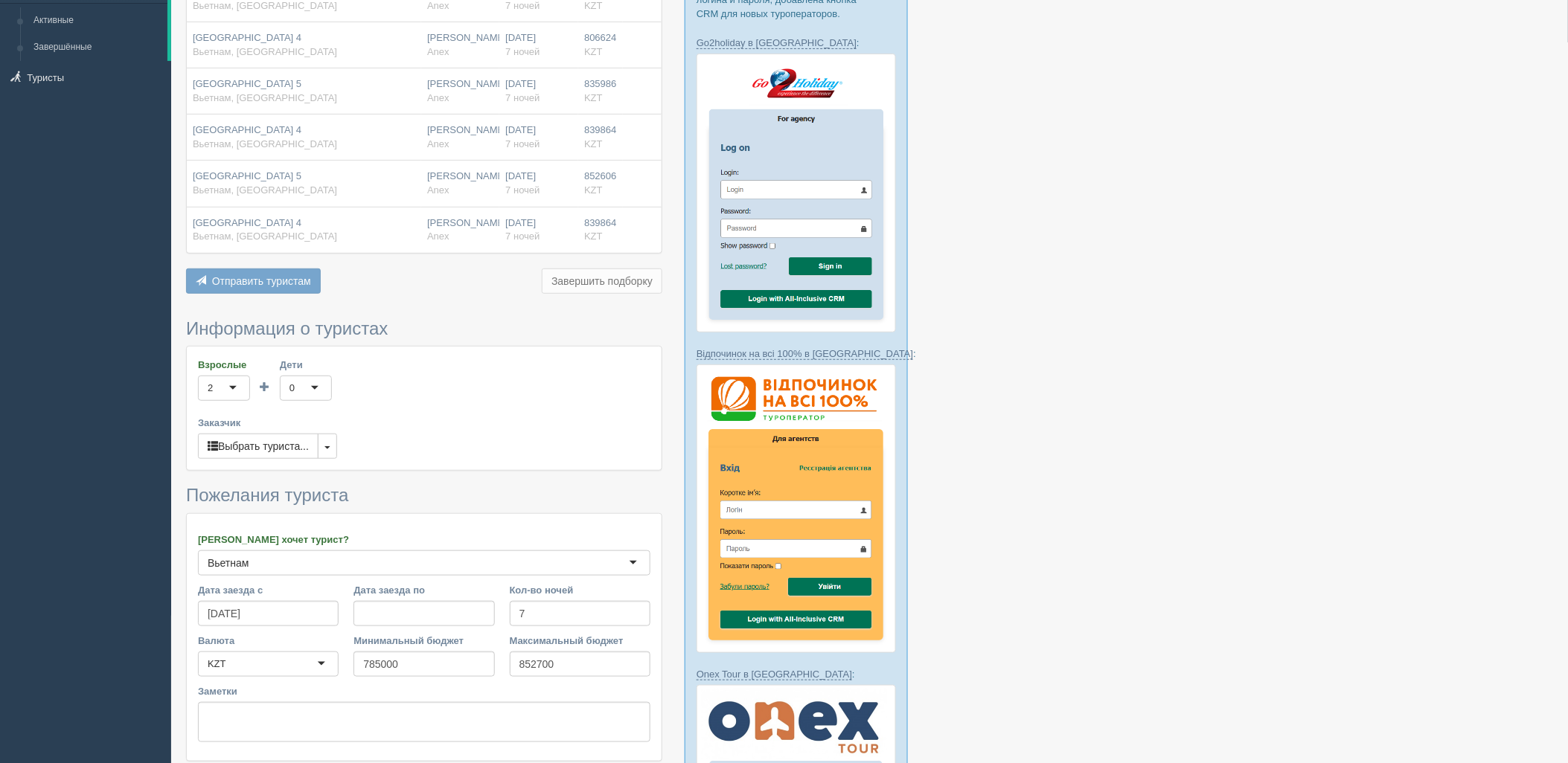
scroll to position [495, 0]
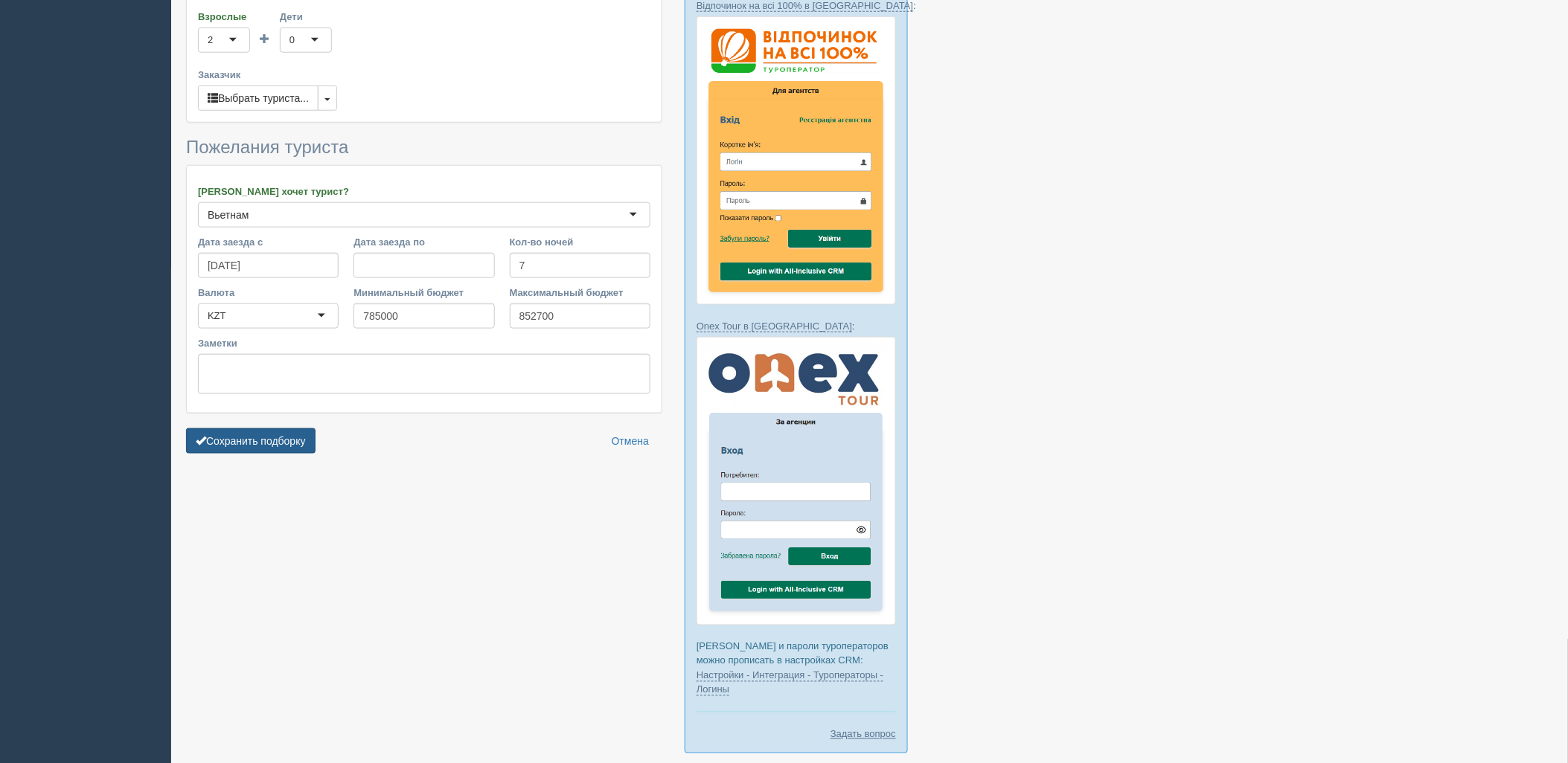
click at [243, 437] on button "Сохранить подборку" at bounding box center [250, 441] width 129 height 25
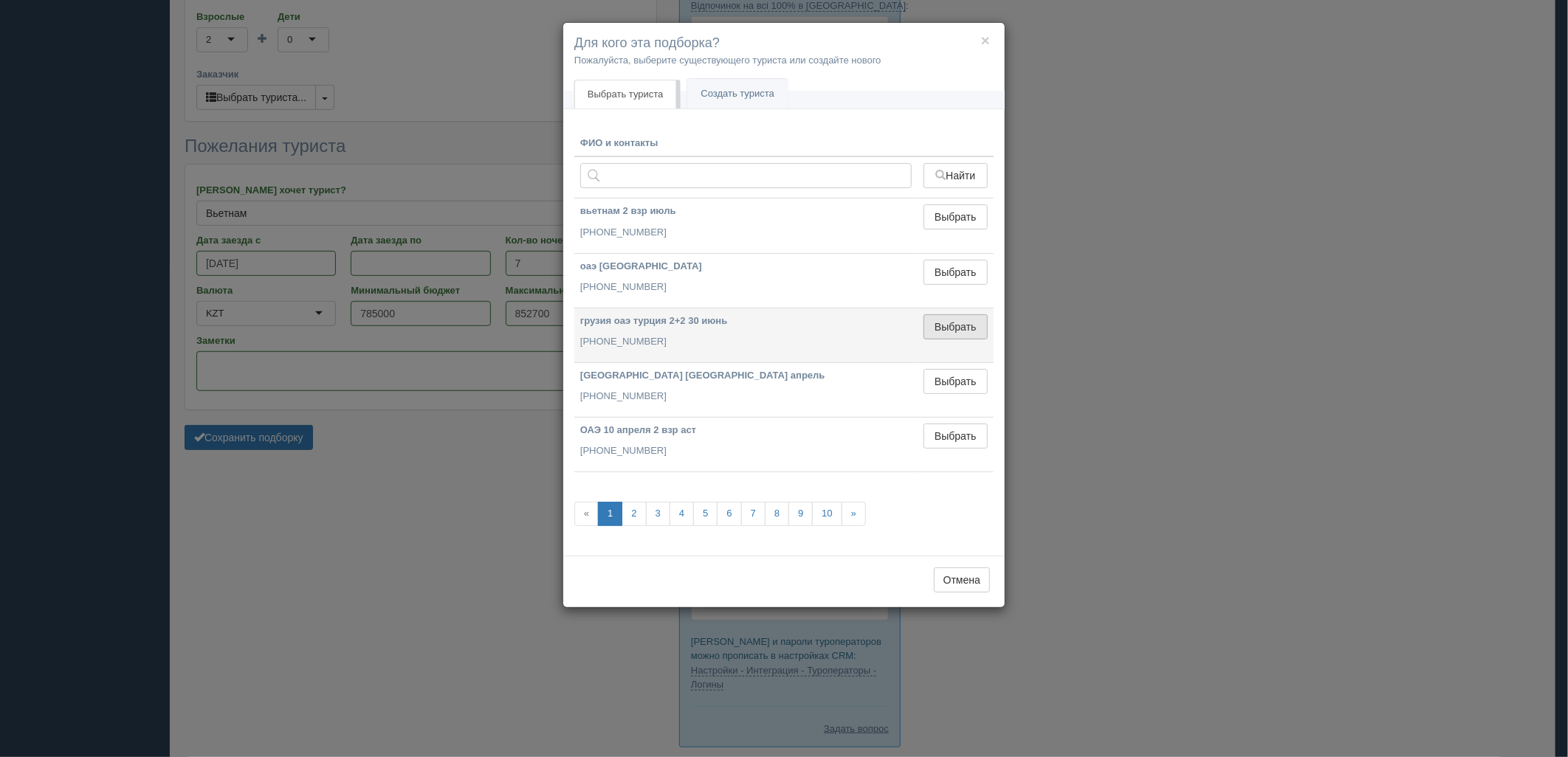
click at [954, 325] on button "Выбрать" at bounding box center [955, 327] width 64 height 25
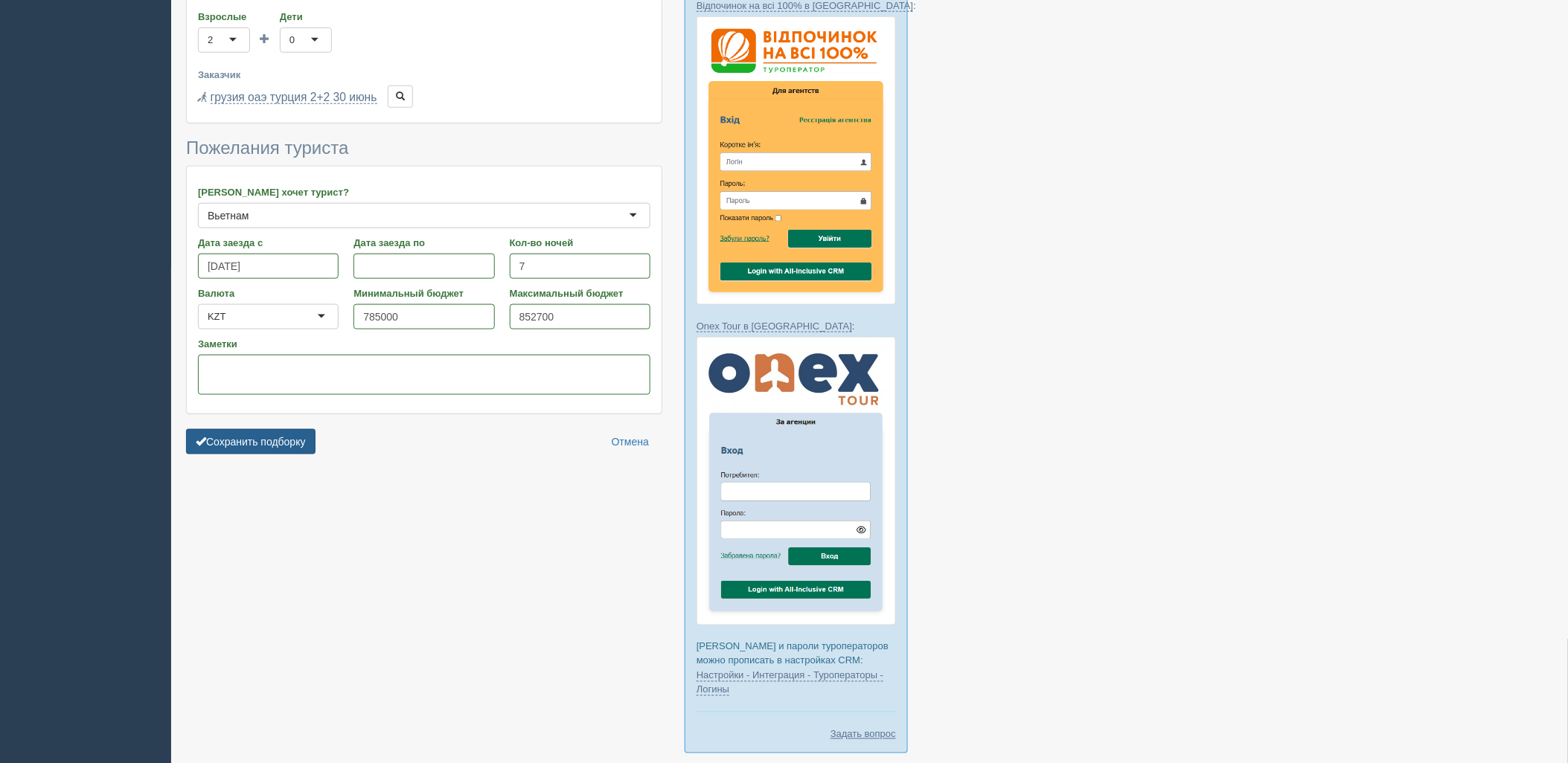
click at [299, 433] on button "Сохранить подборку" at bounding box center [250, 442] width 129 height 25
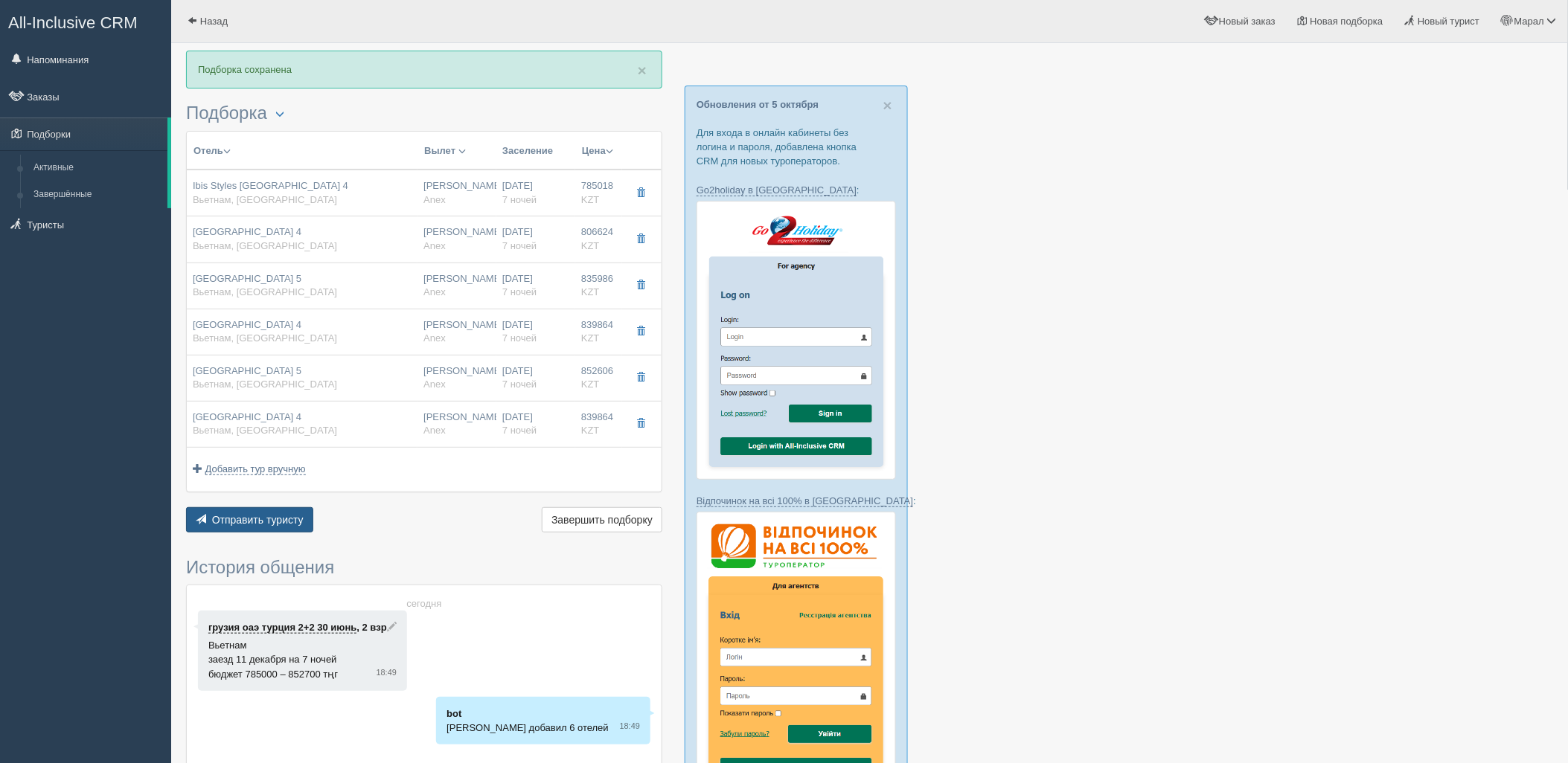
click at [268, 521] on span "Отправить туристу" at bounding box center [258, 520] width 92 height 12
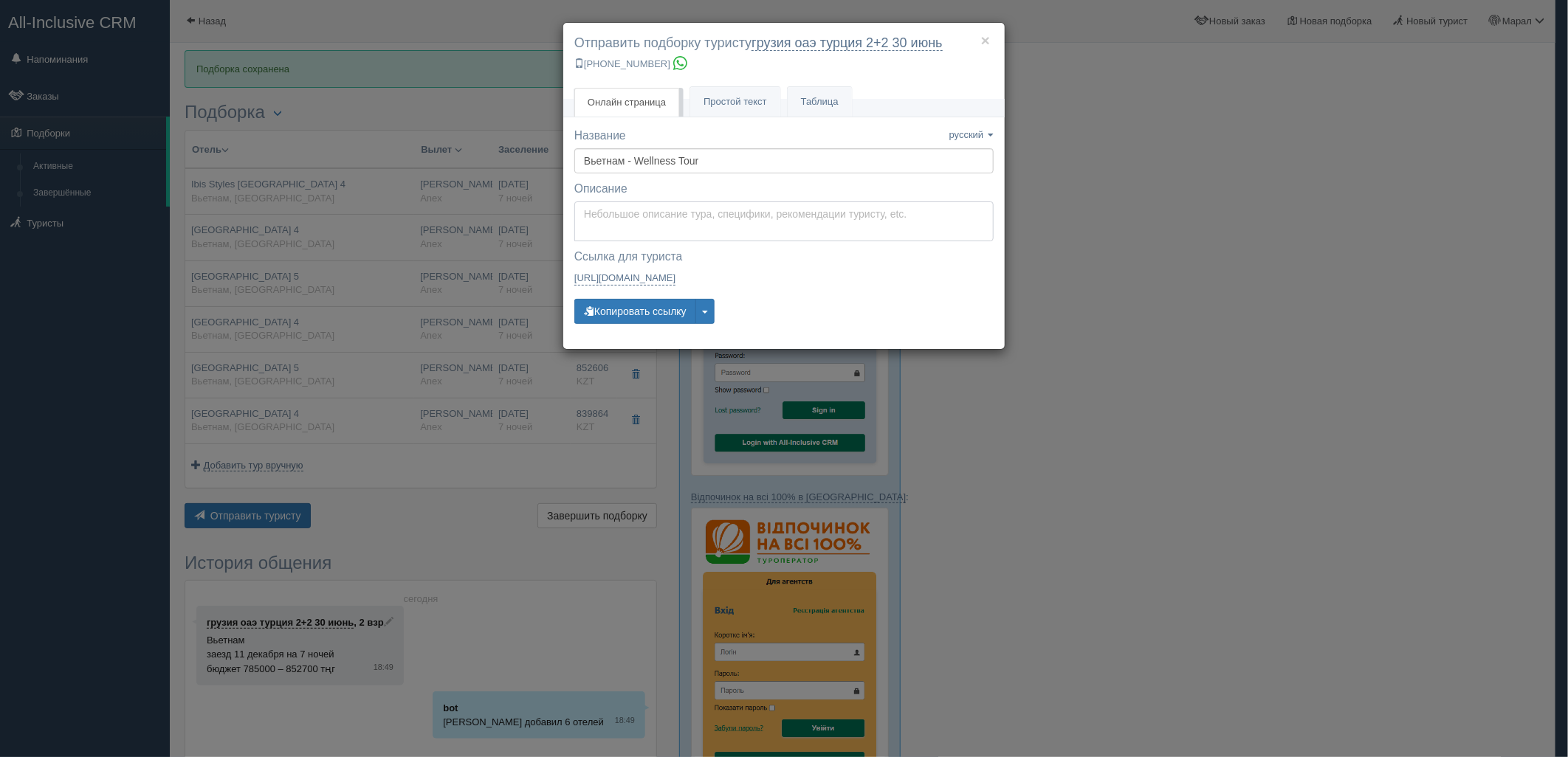
type textarea "Здравствуйте! Ниже представлены варианты туров для Вас. Для просмотра описания …"
click at [676, 218] on textarea "Здравствуйте! Ниже представлены варианты туров для Вас. Для просмотра описания …" at bounding box center [784, 221] width 419 height 40
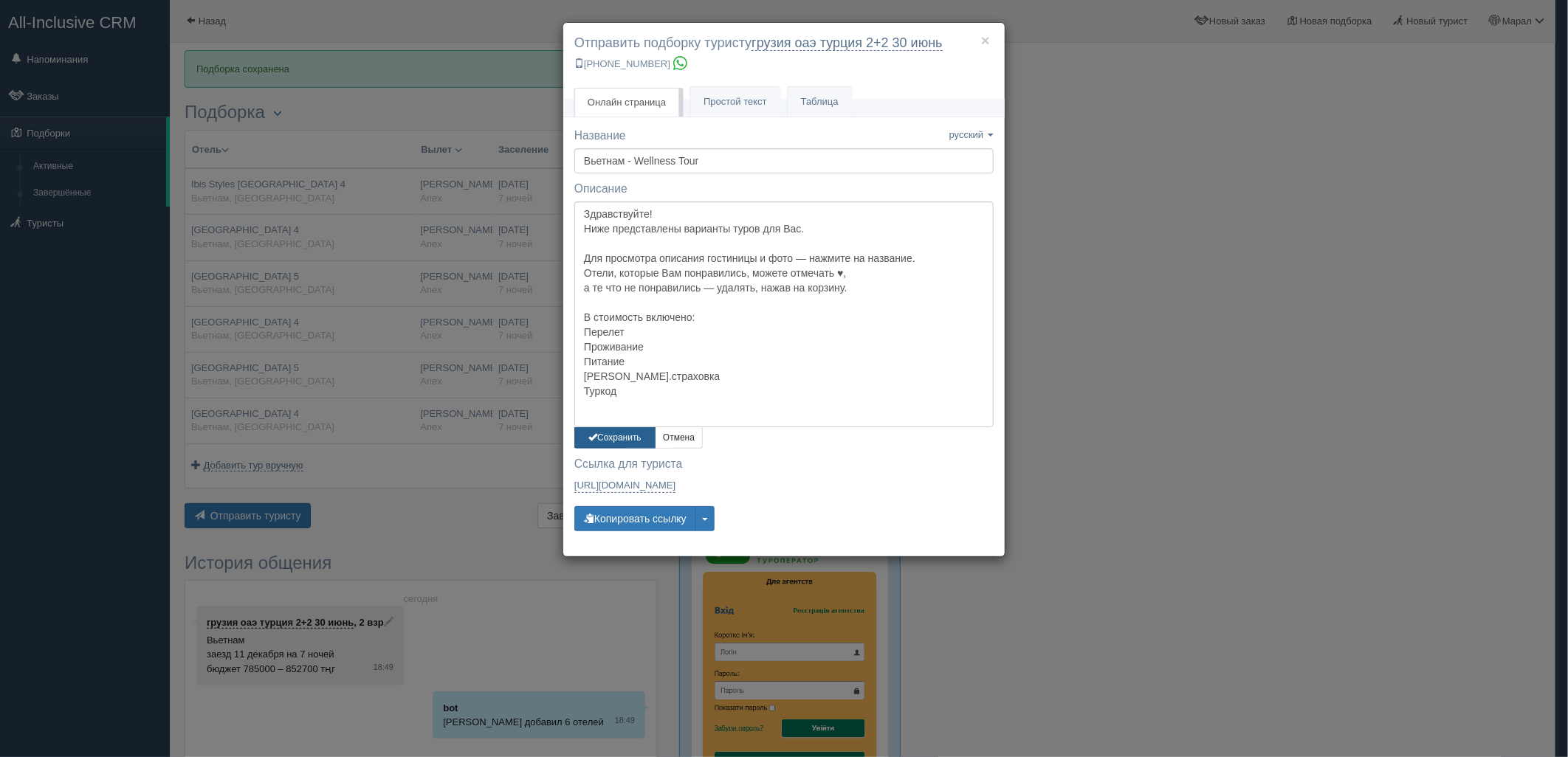
click at [618, 434] on button "Сохранить" at bounding box center [614, 438] width 81 height 21
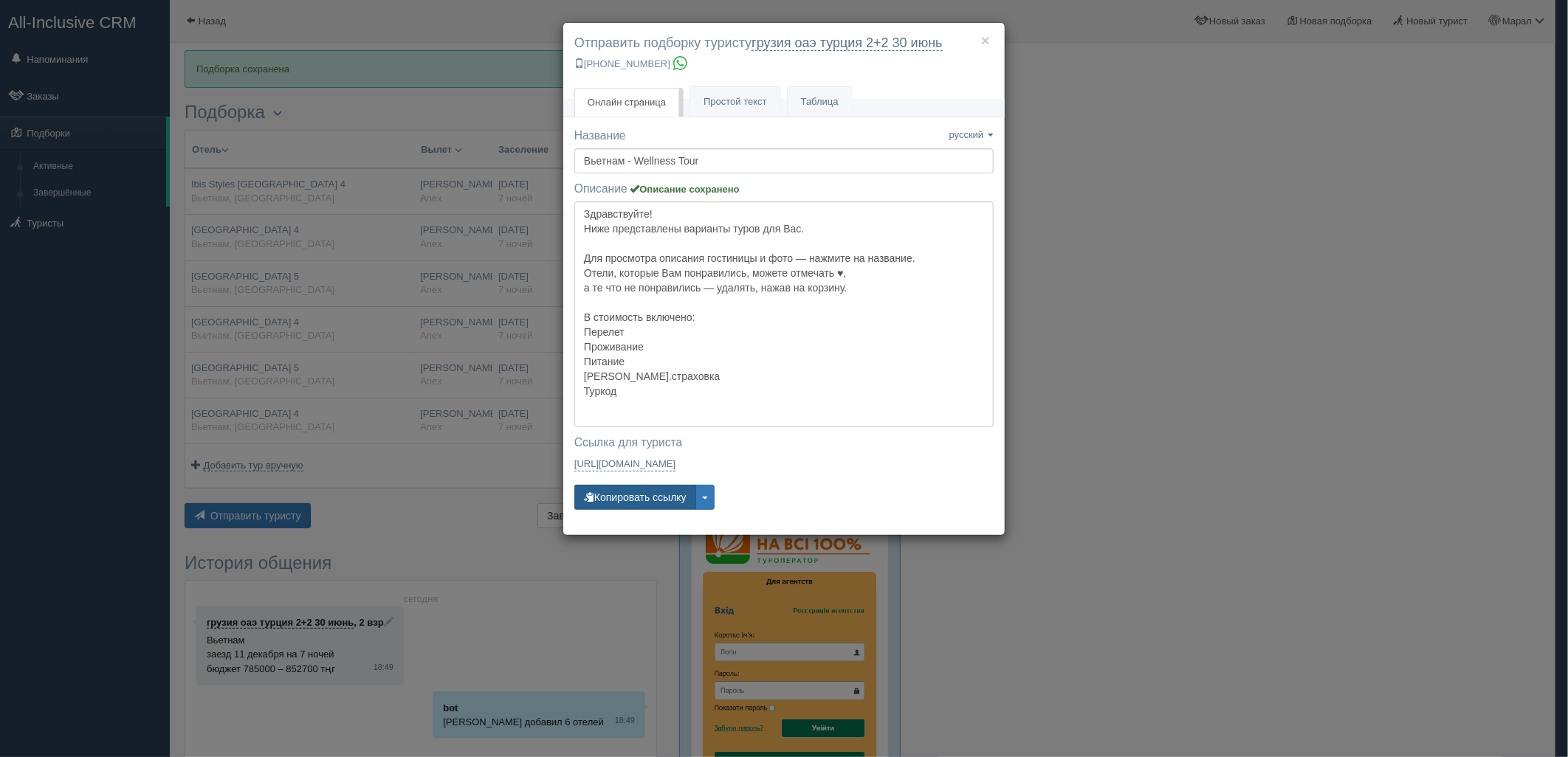
click at [617, 488] on button "Копировать ссылку" at bounding box center [635, 497] width 122 height 25
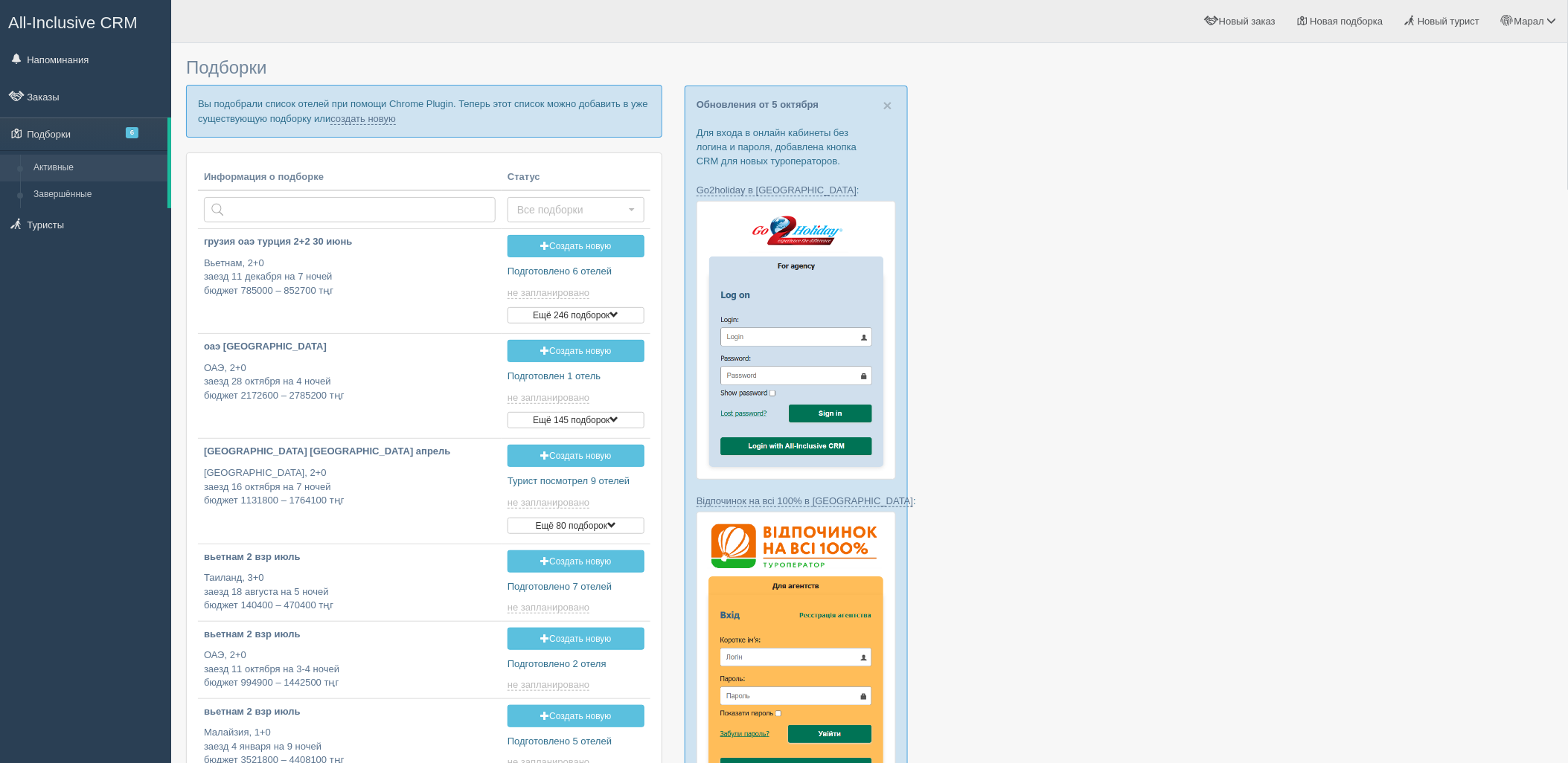
click at [371, 125] on p "Вы подобрали список отелей при помощи Chrome Plugin. Теперь этот список можно д…" at bounding box center [424, 111] width 477 height 52
click at [371, 118] on link "создать новую" at bounding box center [363, 119] width 66 height 12
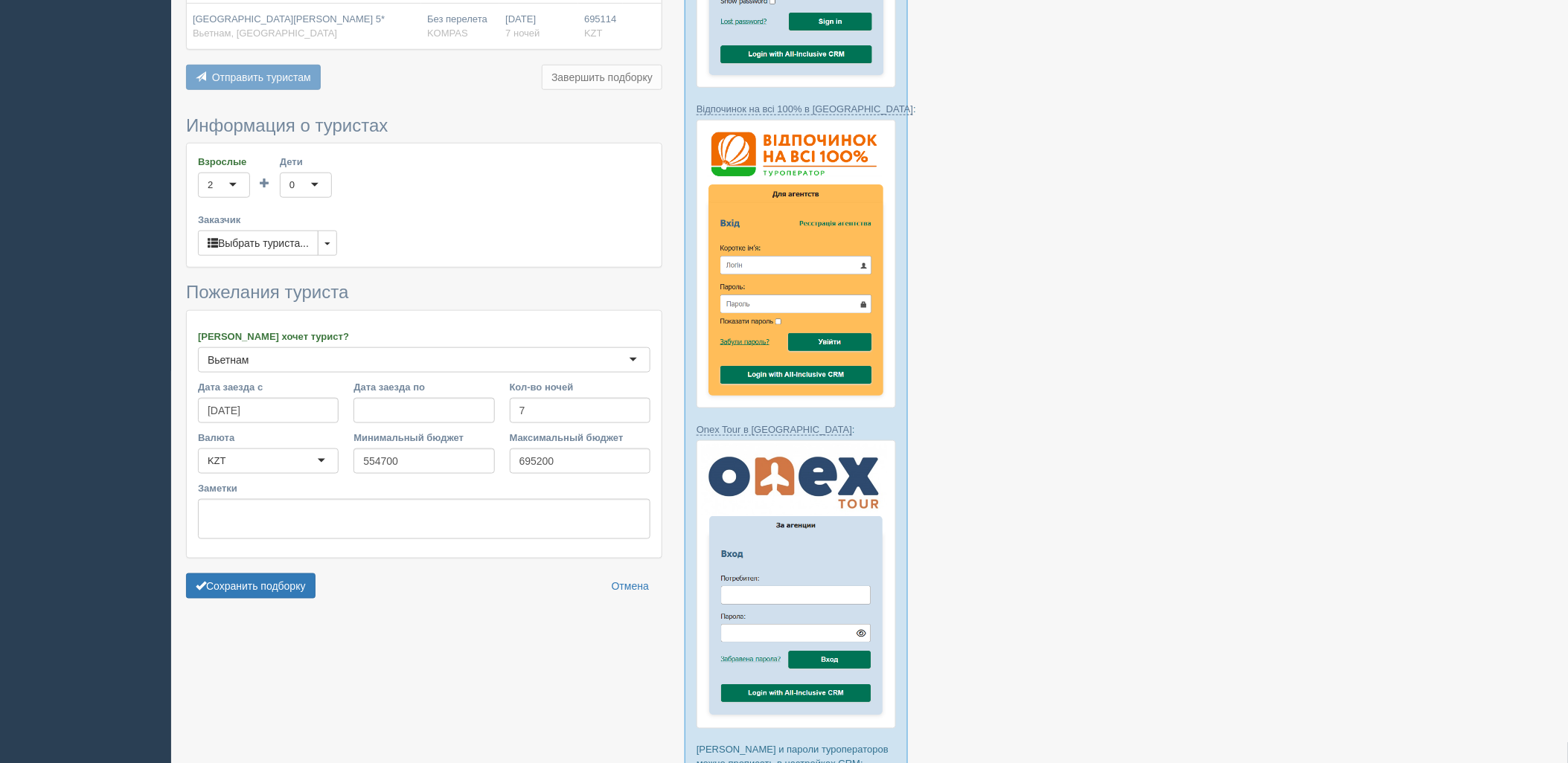
scroll to position [413, 0]
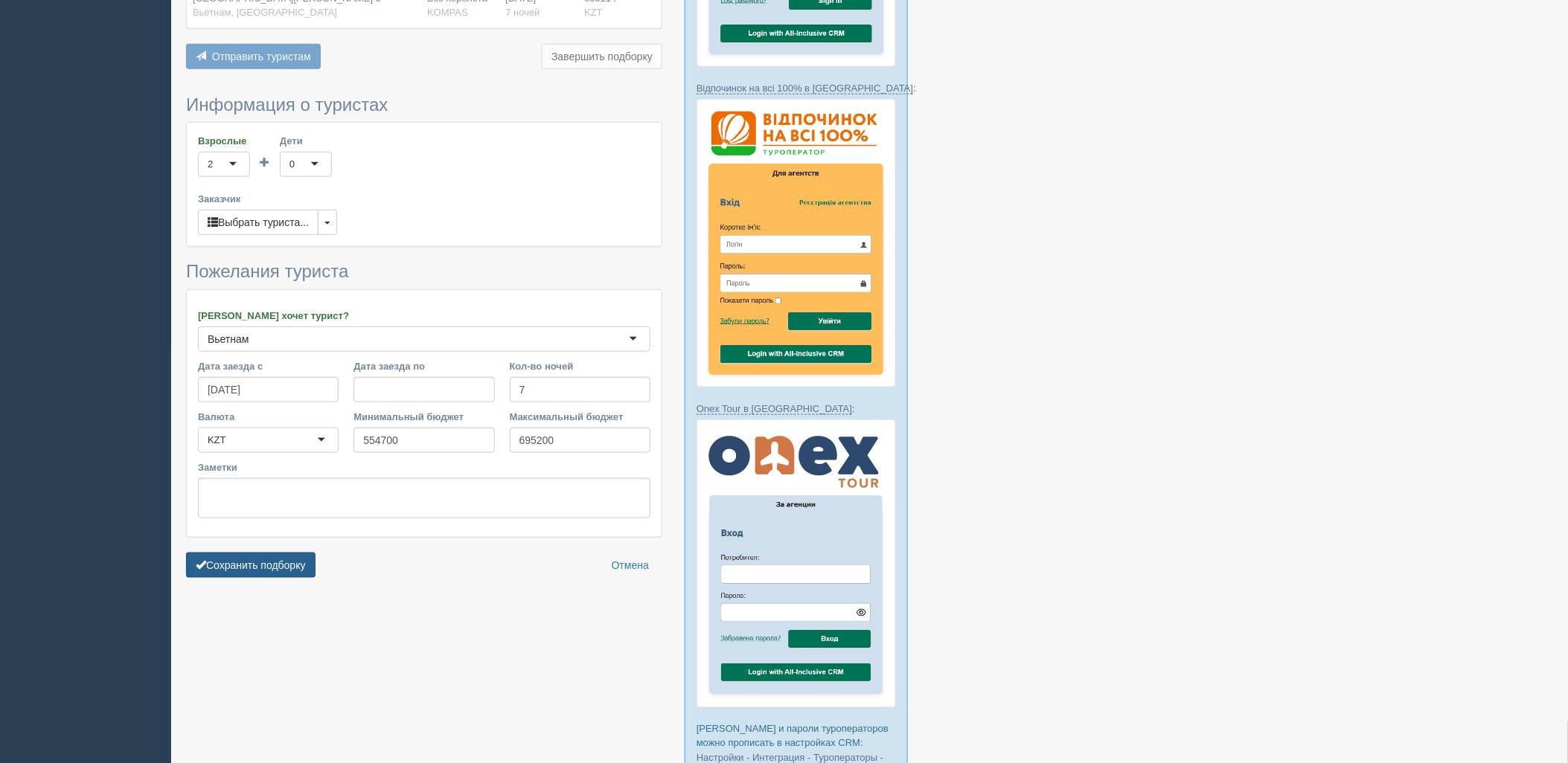
drag, startPoint x: 271, startPoint y: 539, endPoint x: 278, endPoint y: 531, distance: 10.6
click at [272, 539] on form "Информация о туристах Взрослые 2 2 1 2 3 4 5 6 7 8 9 10 11 12 13 14 15 16 17 18…" at bounding box center [424, 340] width 477 height 490
click at [300, 553] on button "Сохранить подборку" at bounding box center [250, 565] width 129 height 25
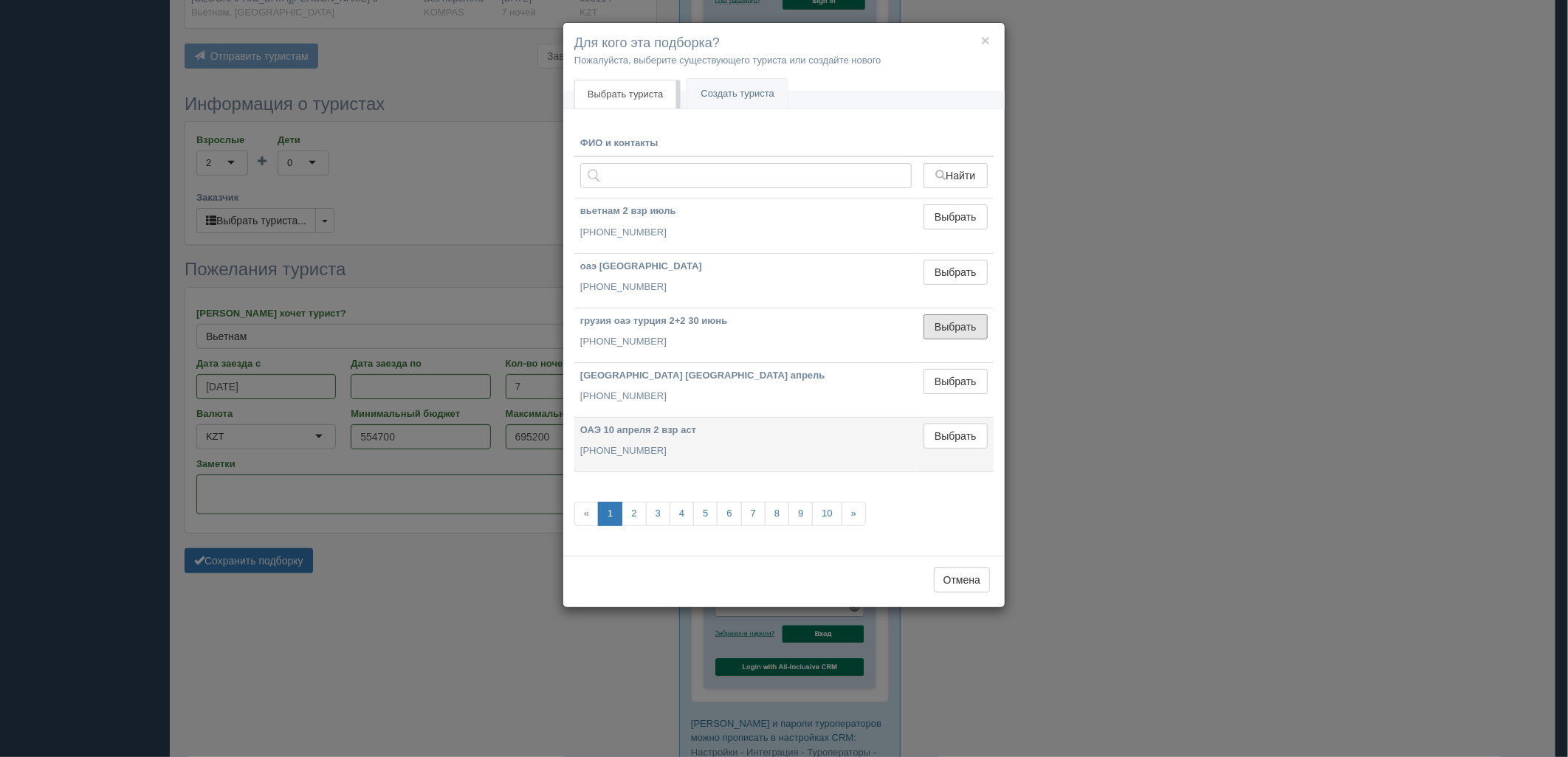
click at [952, 319] on button "Выбрать" at bounding box center [955, 327] width 64 height 25
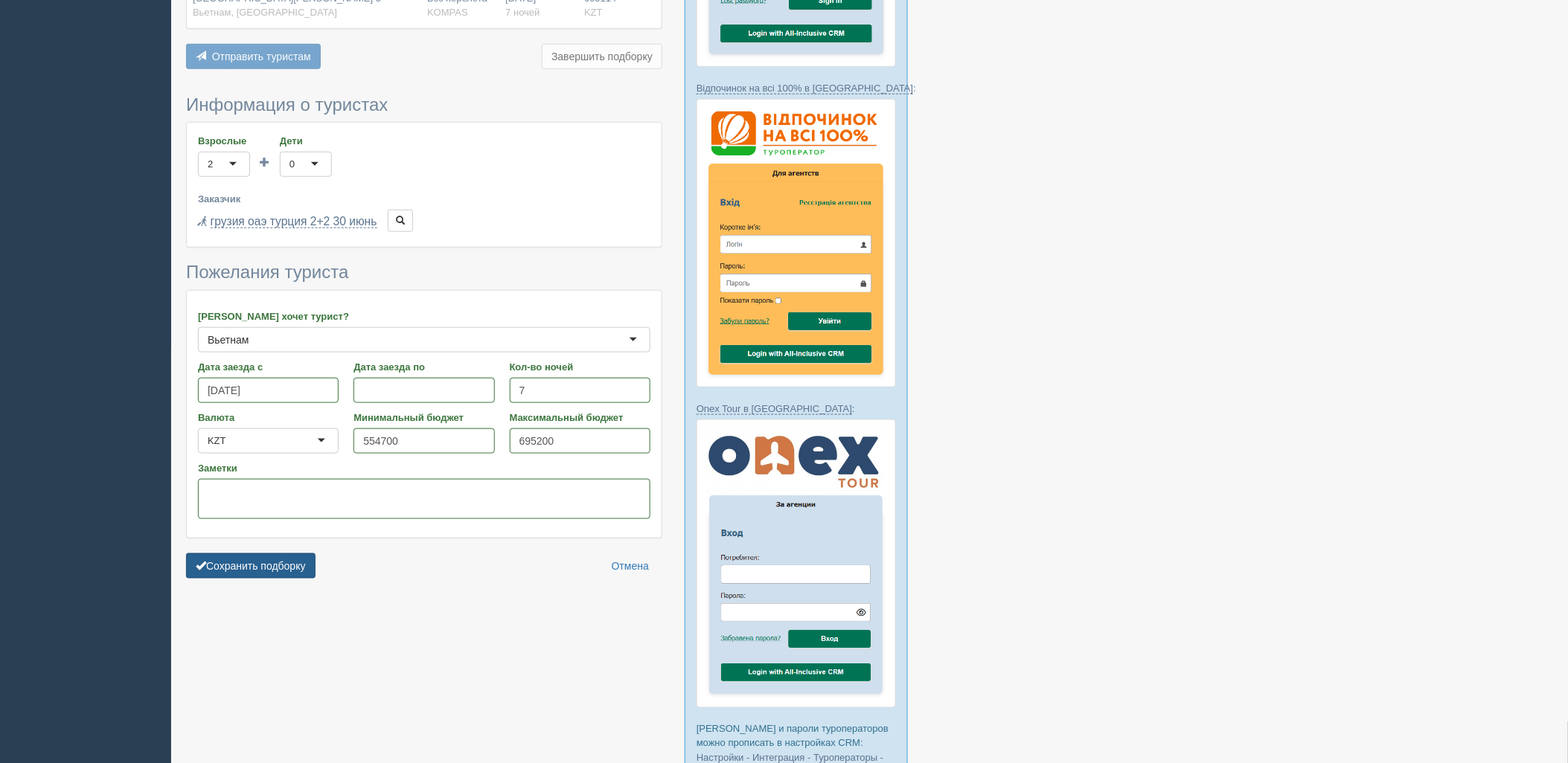
click at [273, 554] on button "Сохранить подборку" at bounding box center [250, 566] width 129 height 25
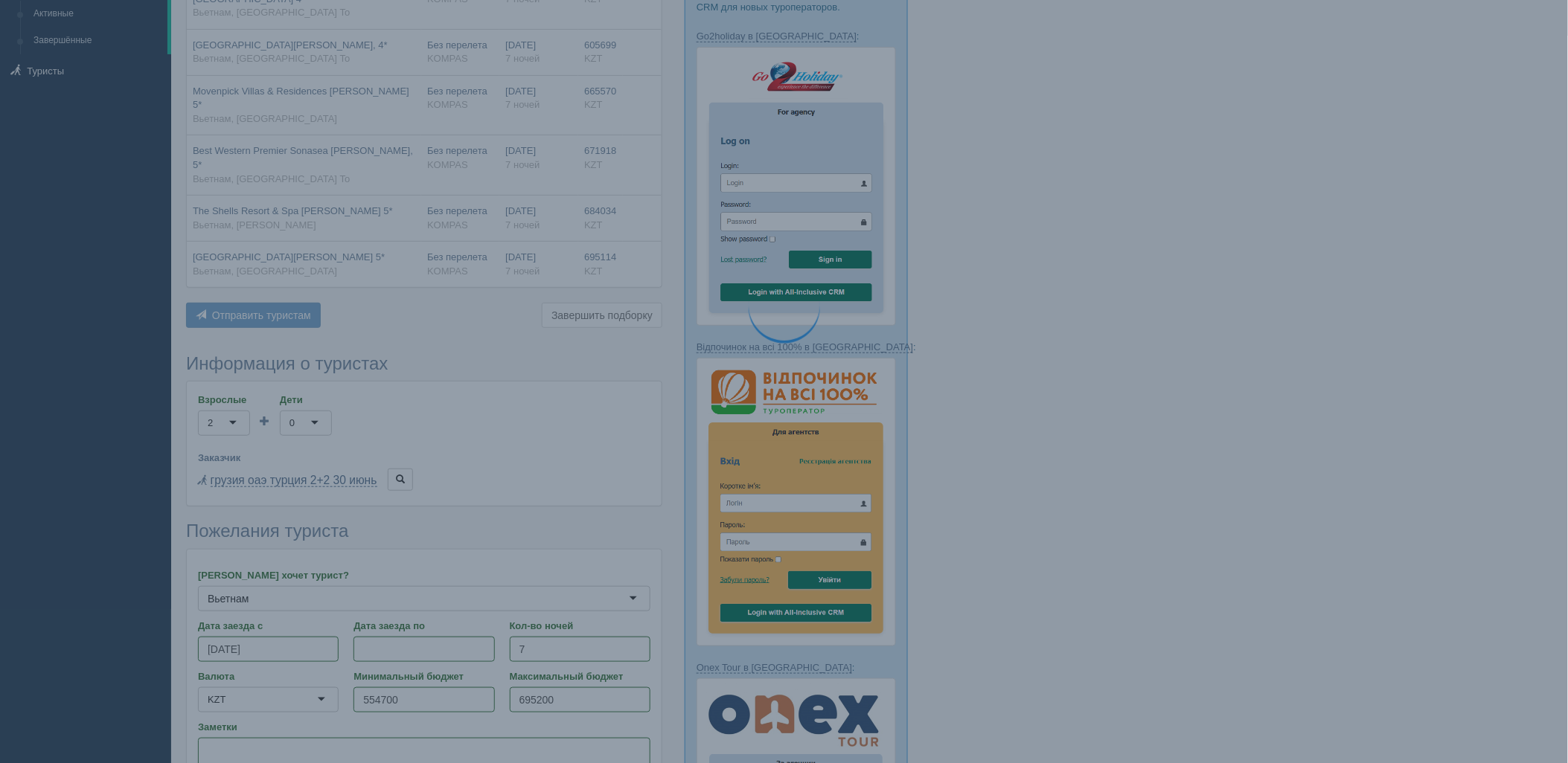
scroll to position [83, 0]
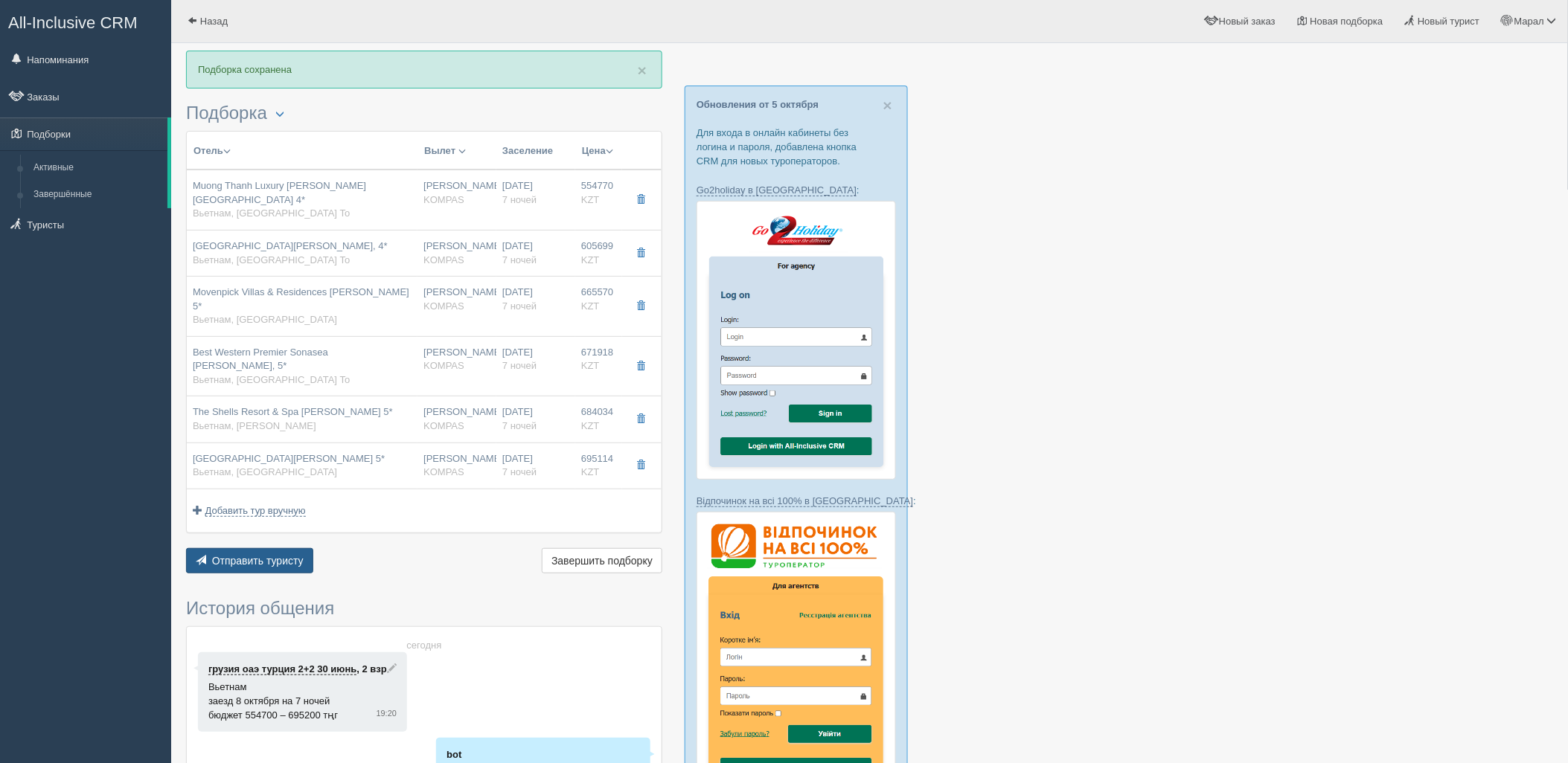
click at [265, 548] on button "Отправить туристу Отправить" at bounding box center [249, 560] width 127 height 25
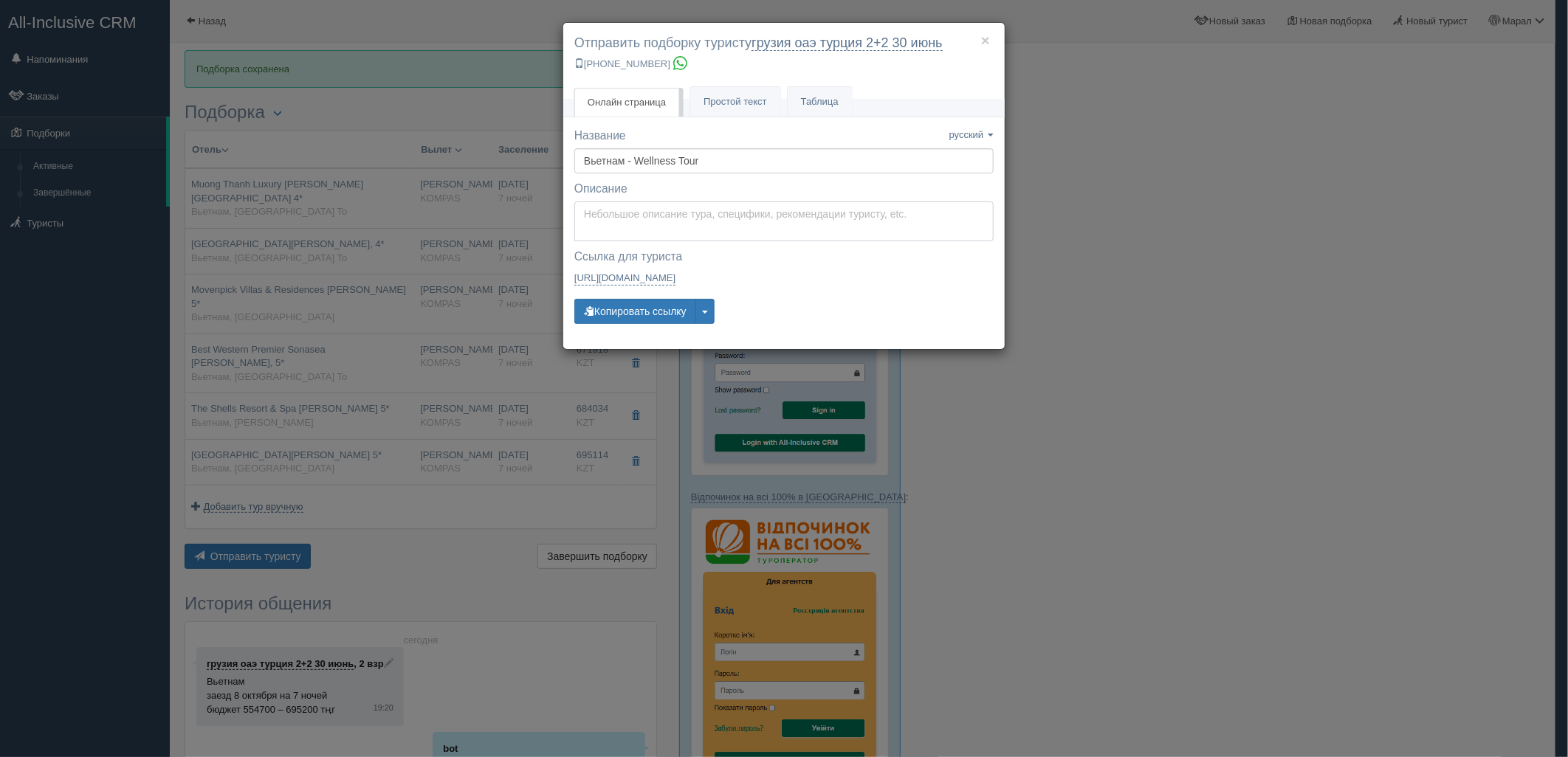
type textarea "Здравствуйте! Ниже представлены варианты туров для Вас. Для просмотра описания …"
click at [661, 227] on textarea "Здравствуйте! Ниже представлены варианты туров для Вас. Для просмотра описания …" at bounding box center [784, 221] width 419 height 40
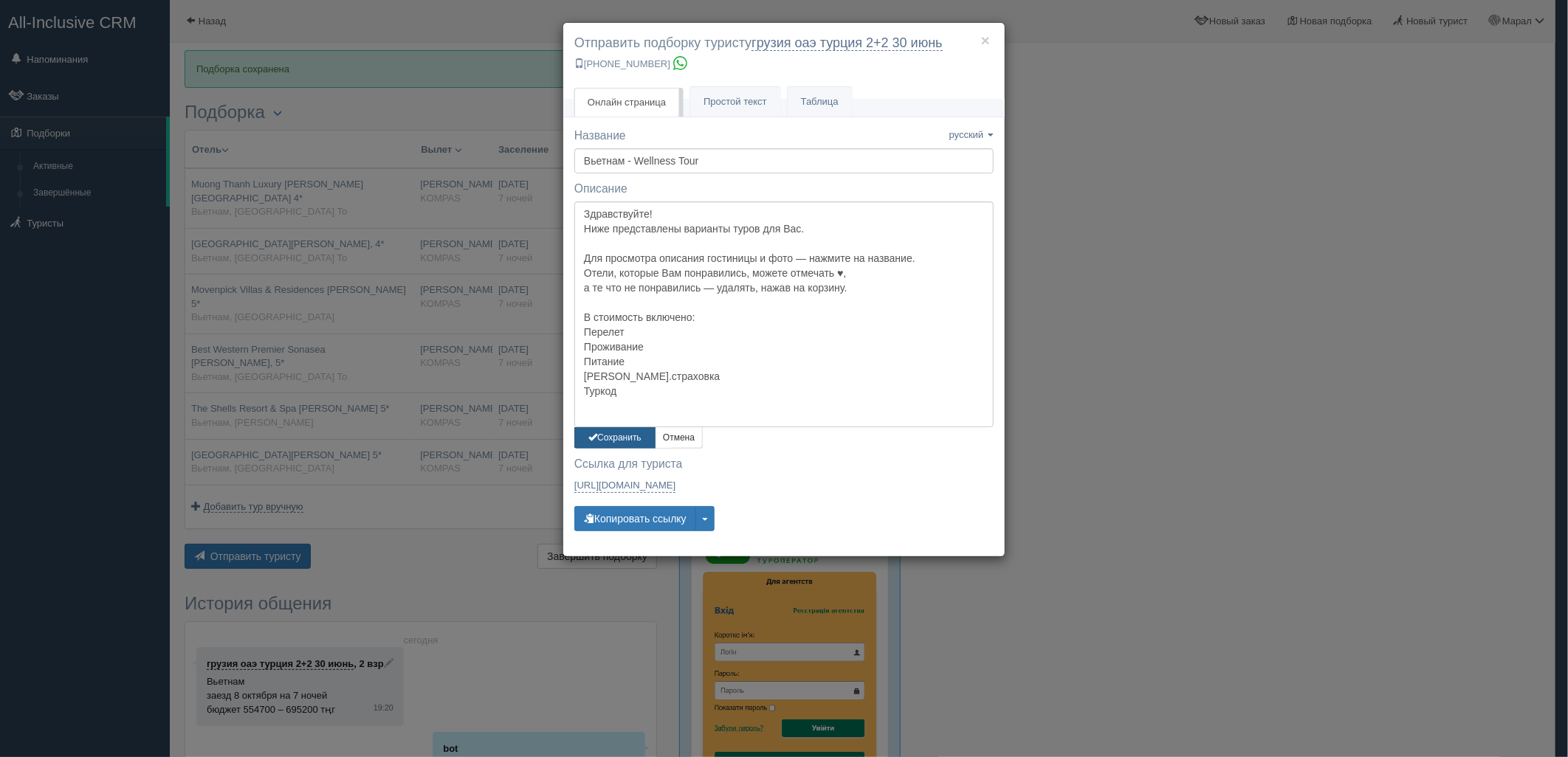
click at [611, 432] on button "Сохранить" at bounding box center [614, 438] width 81 height 21
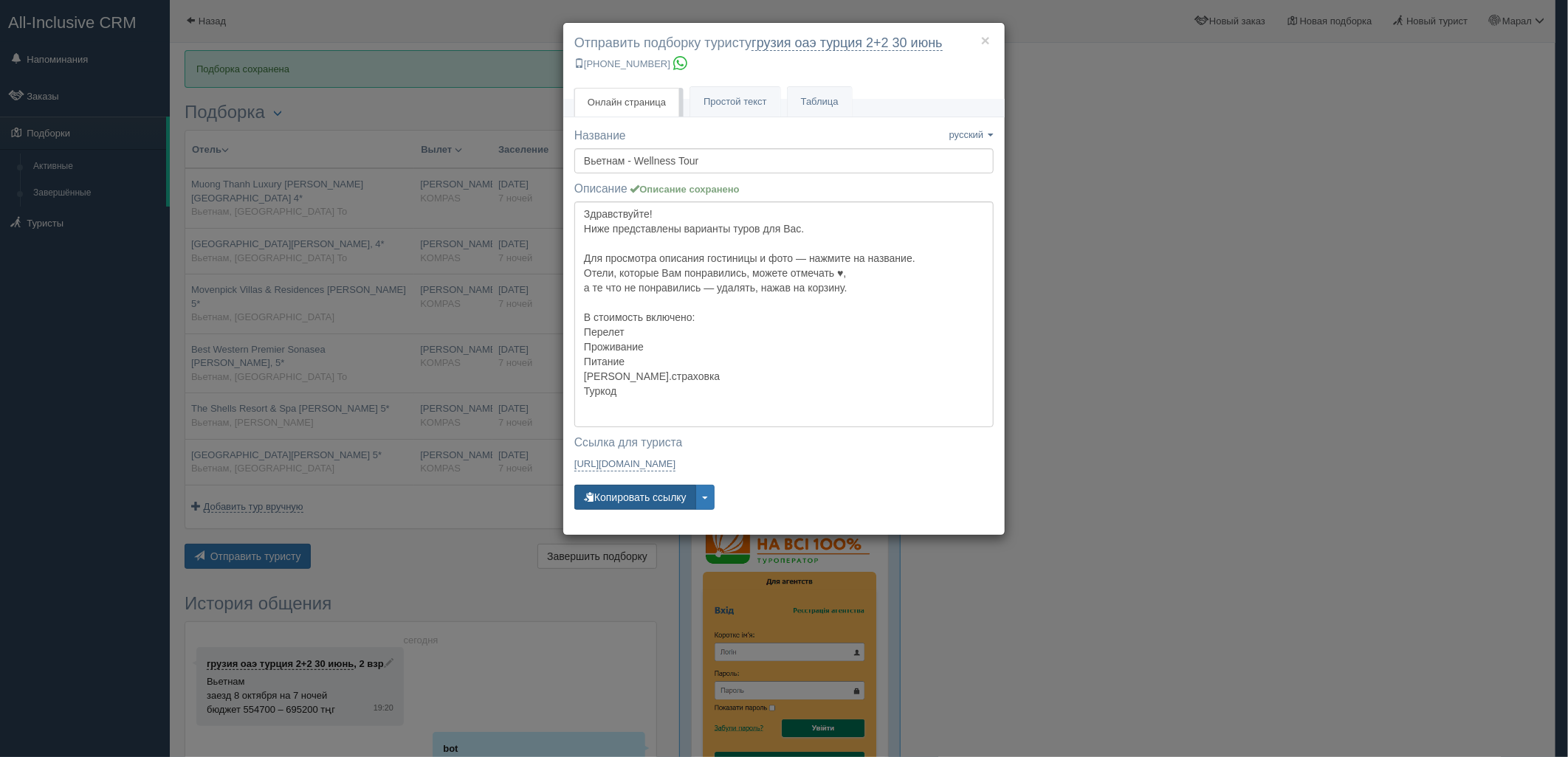
click at [621, 497] on button "Копировать ссылку" at bounding box center [635, 497] width 122 height 25
click at [621, 498] on button "Копировать ссылку" at bounding box center [635, 497] width 122 height 25
click at [1137, 240] on div "× Отправить подборку туристу грузия оаэ [GEOGRAPHIC_DATA] 2+2 [DATE] [PHONE_NUM…" at bounding box center [784, 378] width 1568 height 757
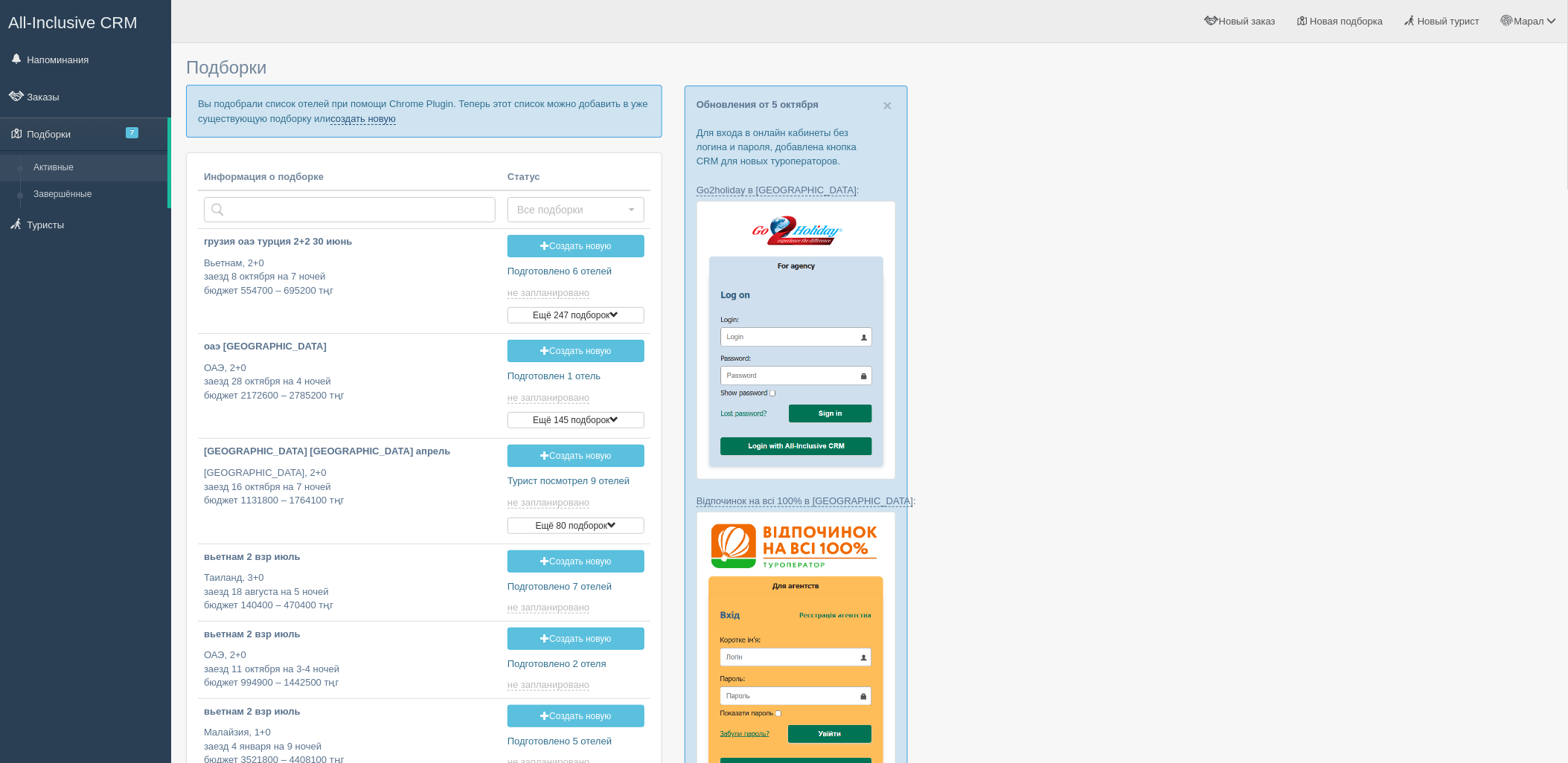
click at [362, 119] on link "создать новую" at bounding box center [363, 119] width 66 height 12
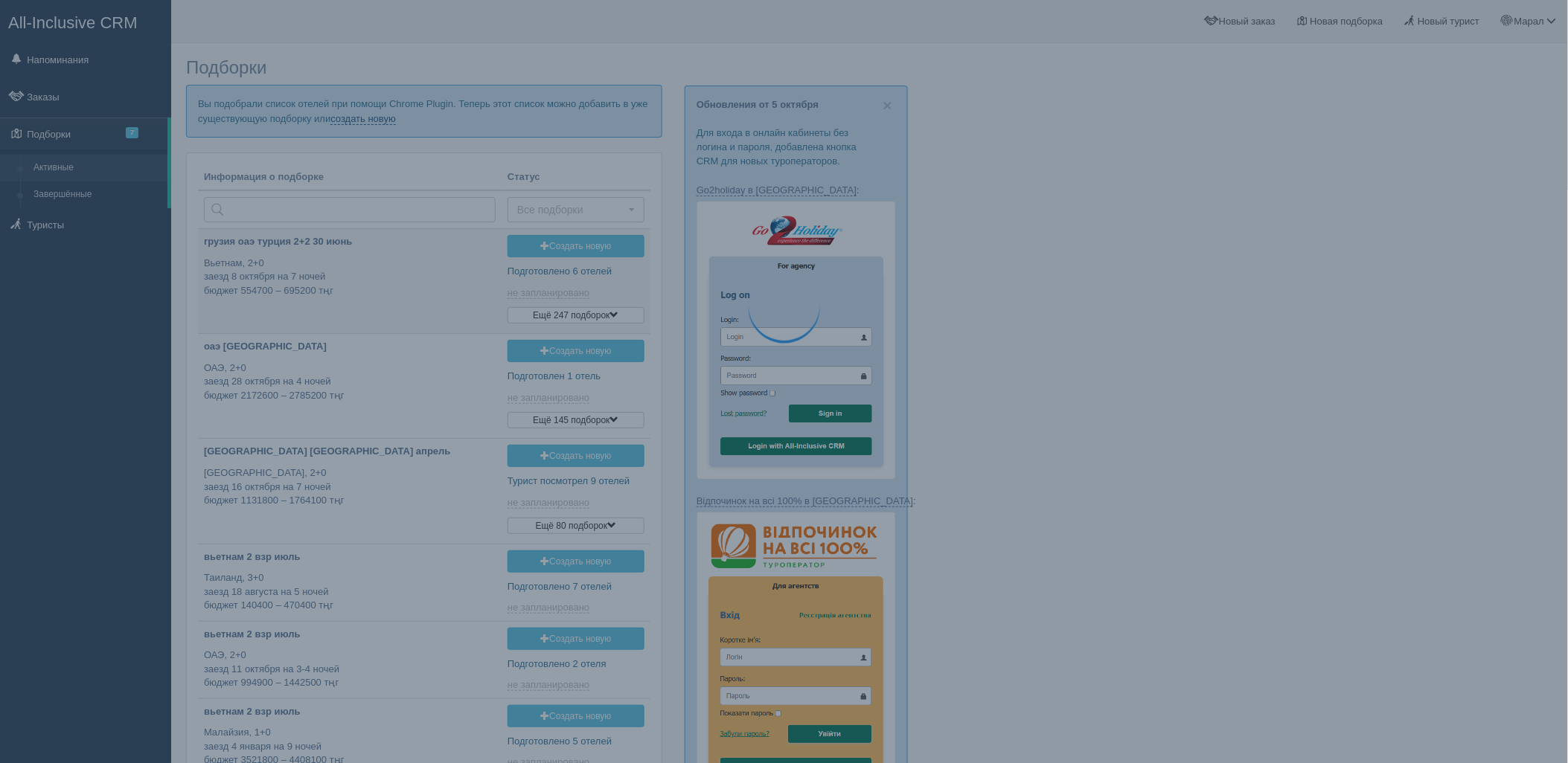
type input "[DATE] 19:20"
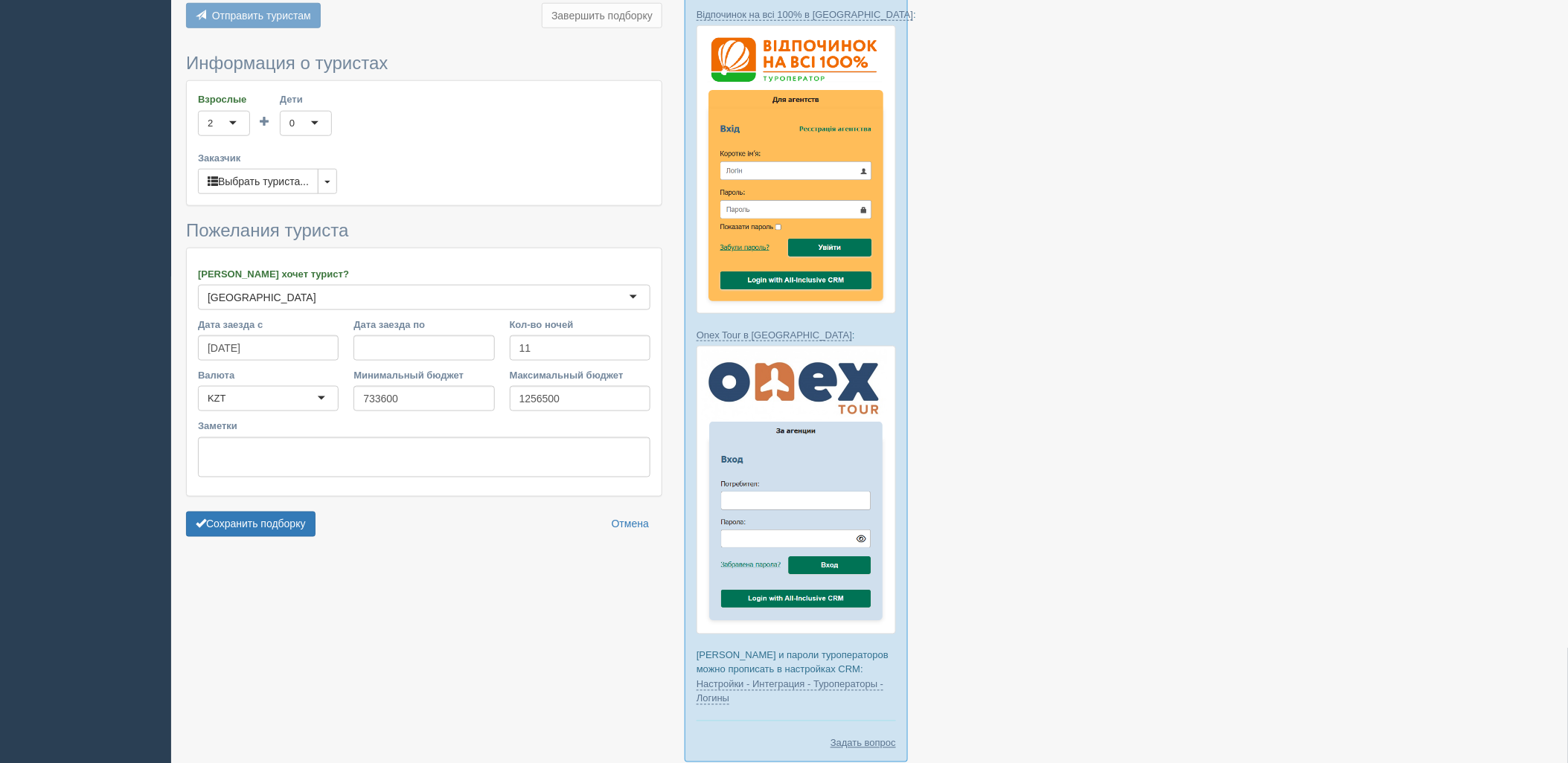
scroll to position [567, 0]
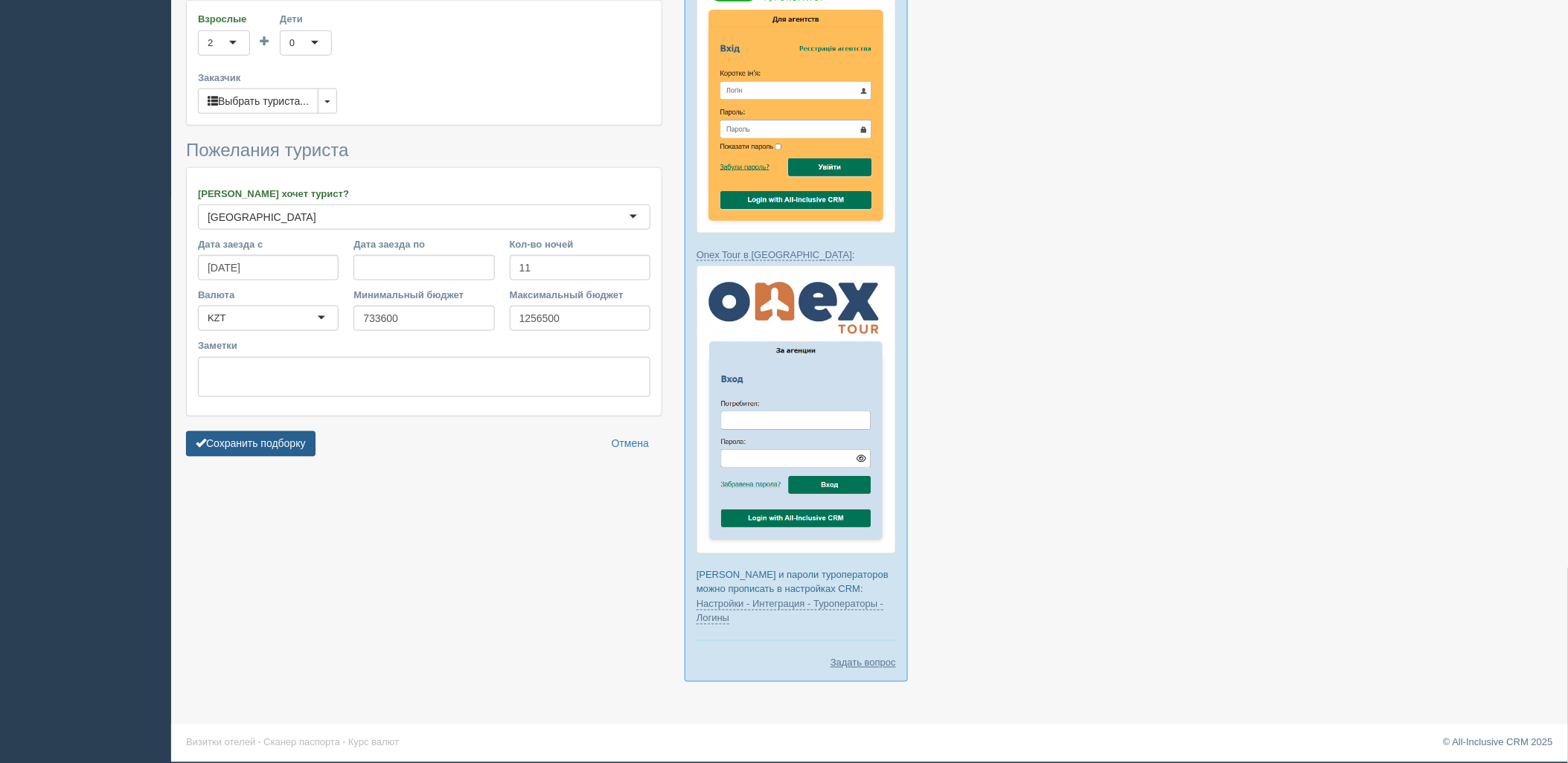
click at [246, 440] on button "Сохранить подборку" at bounding box center [250, 443] width 129 height 25
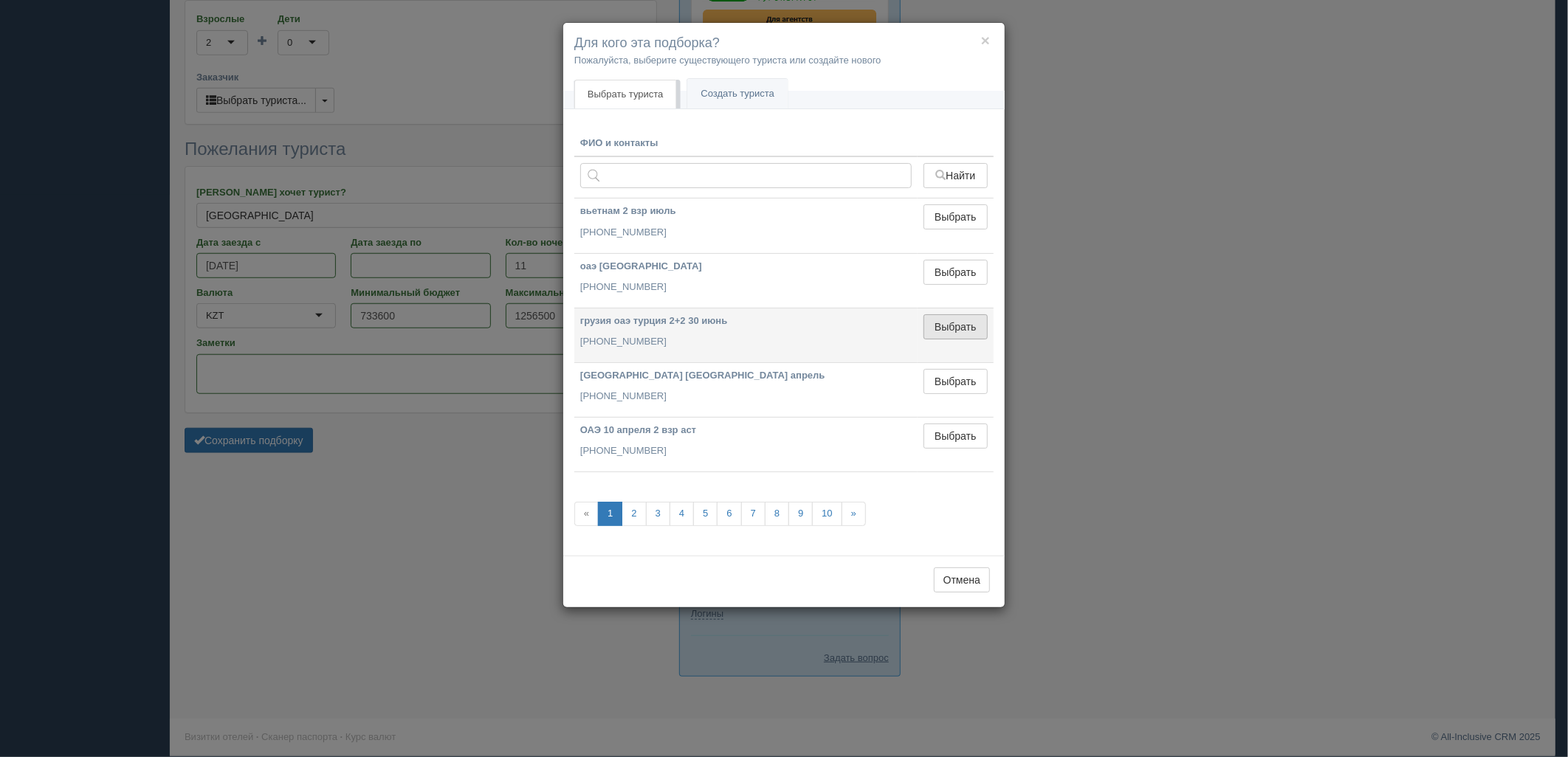
click at [935, 332] on button "Выбрать" at bounding box center [955, 327] width 64 height 25
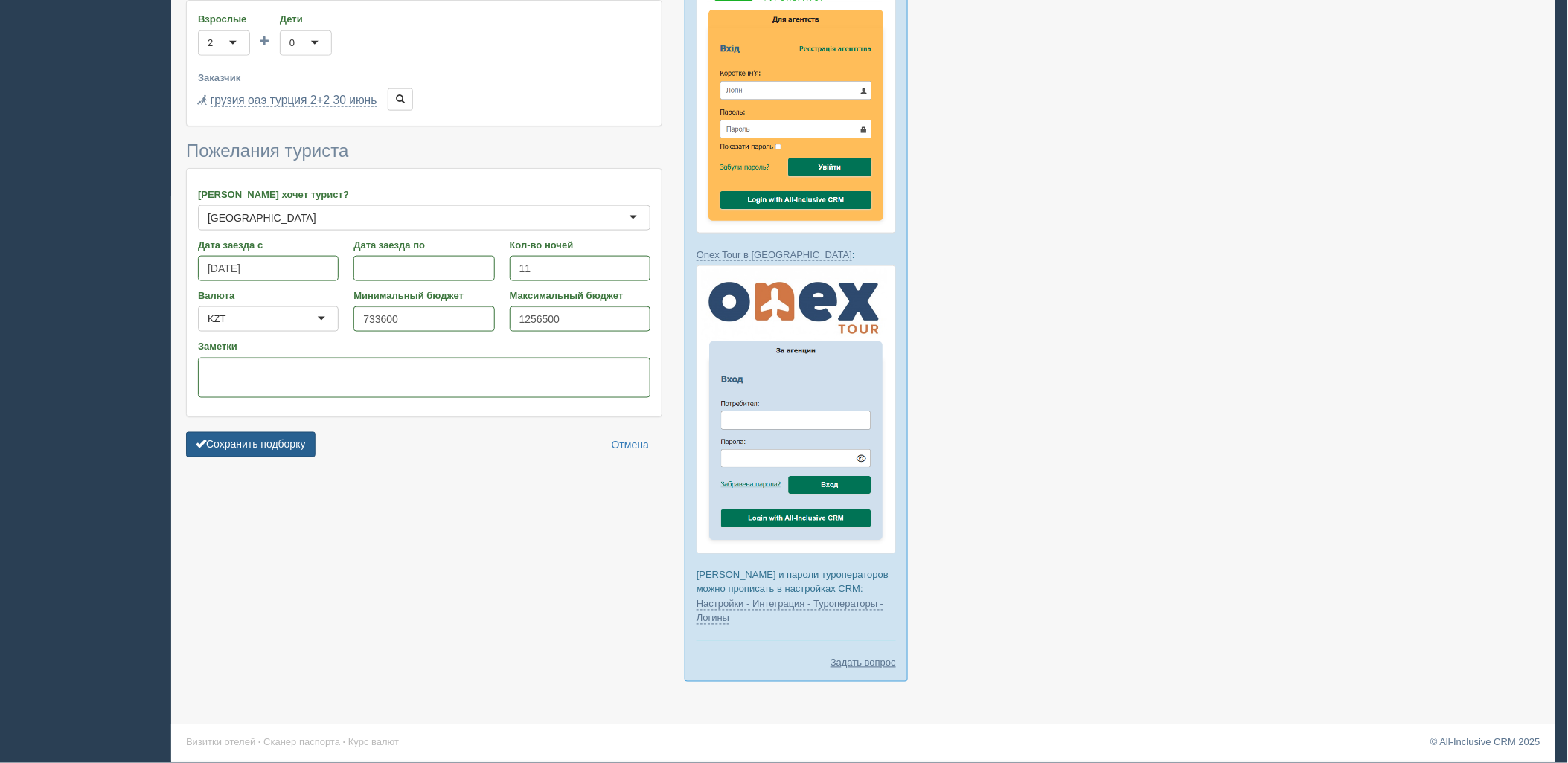
click at [277, 432] on button "Сохранить подборку" at bounding box center [250, 444] width 129 height 25
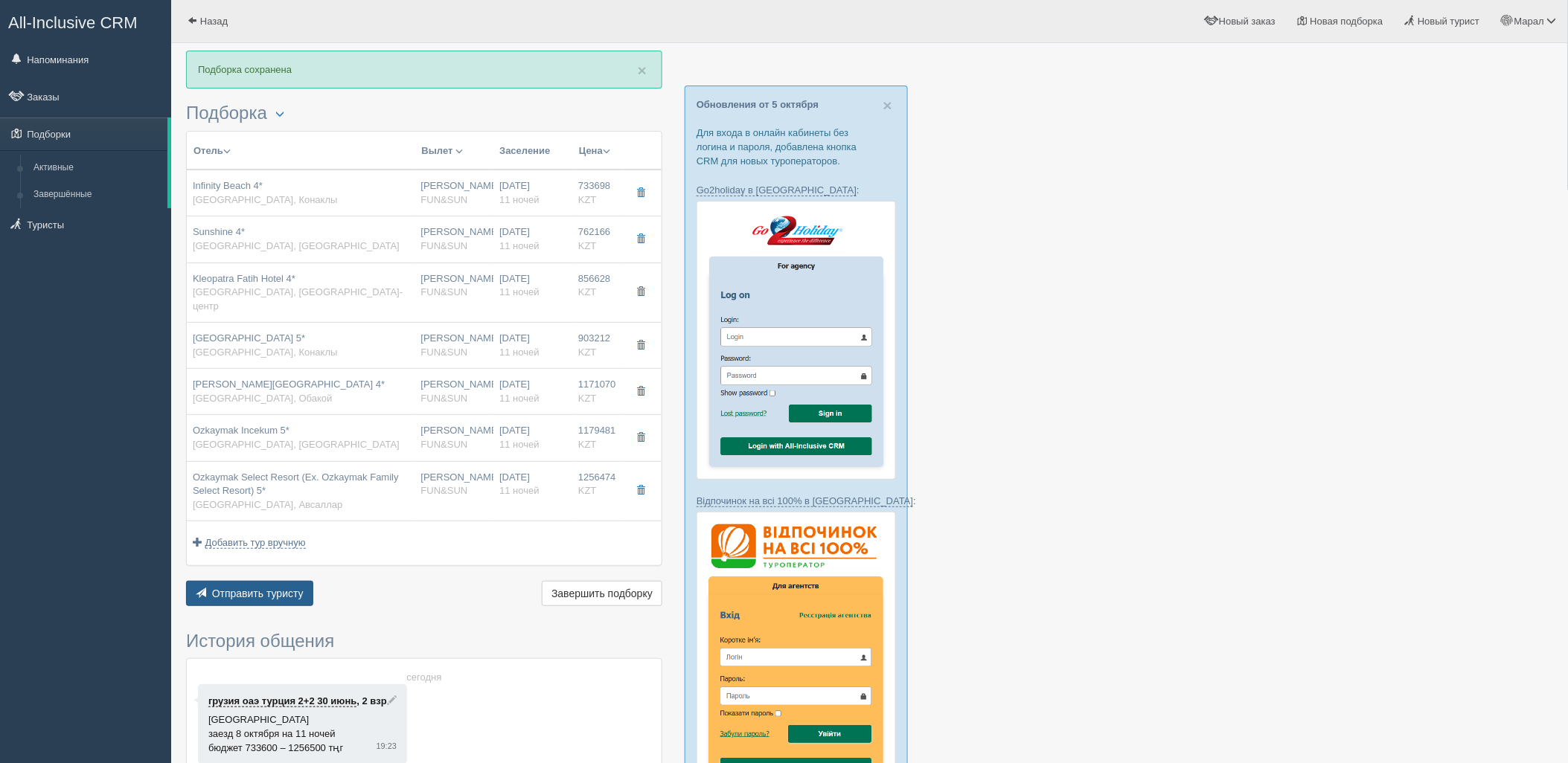
click at [283, 588] on span "Отправить туристу" at bounding box center [258, 594] width 92 height 12
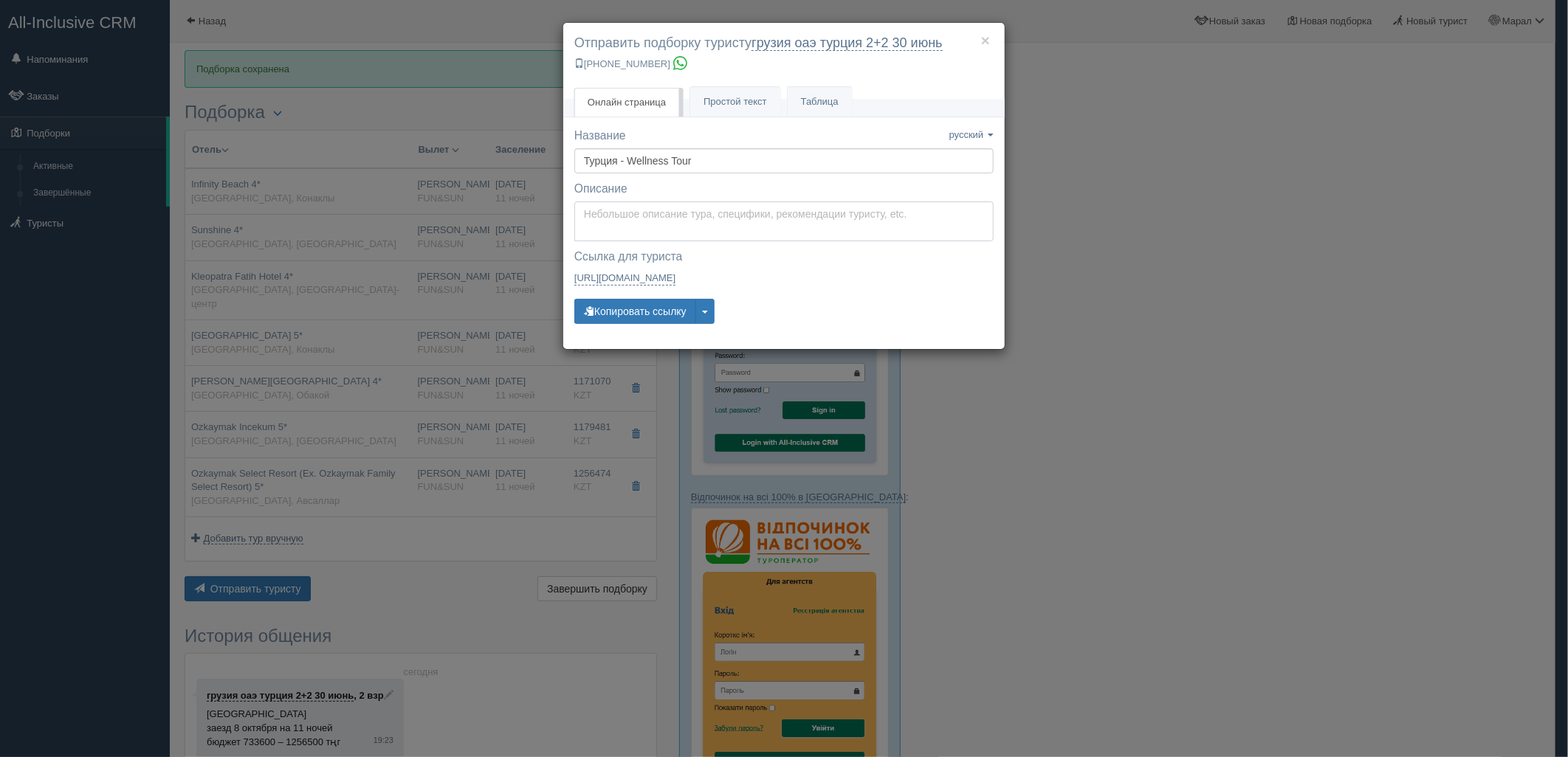
type textarea "Здравствуйте! Ниже представлены варианты туров для Вас. Для просмотра описания …"
click at [645, 208] on textarea "Здравствуйте! Ниже представлены варианты туров для Вас. Для просмотра описания …" at bounding box center [784, 221] width 419 height 40
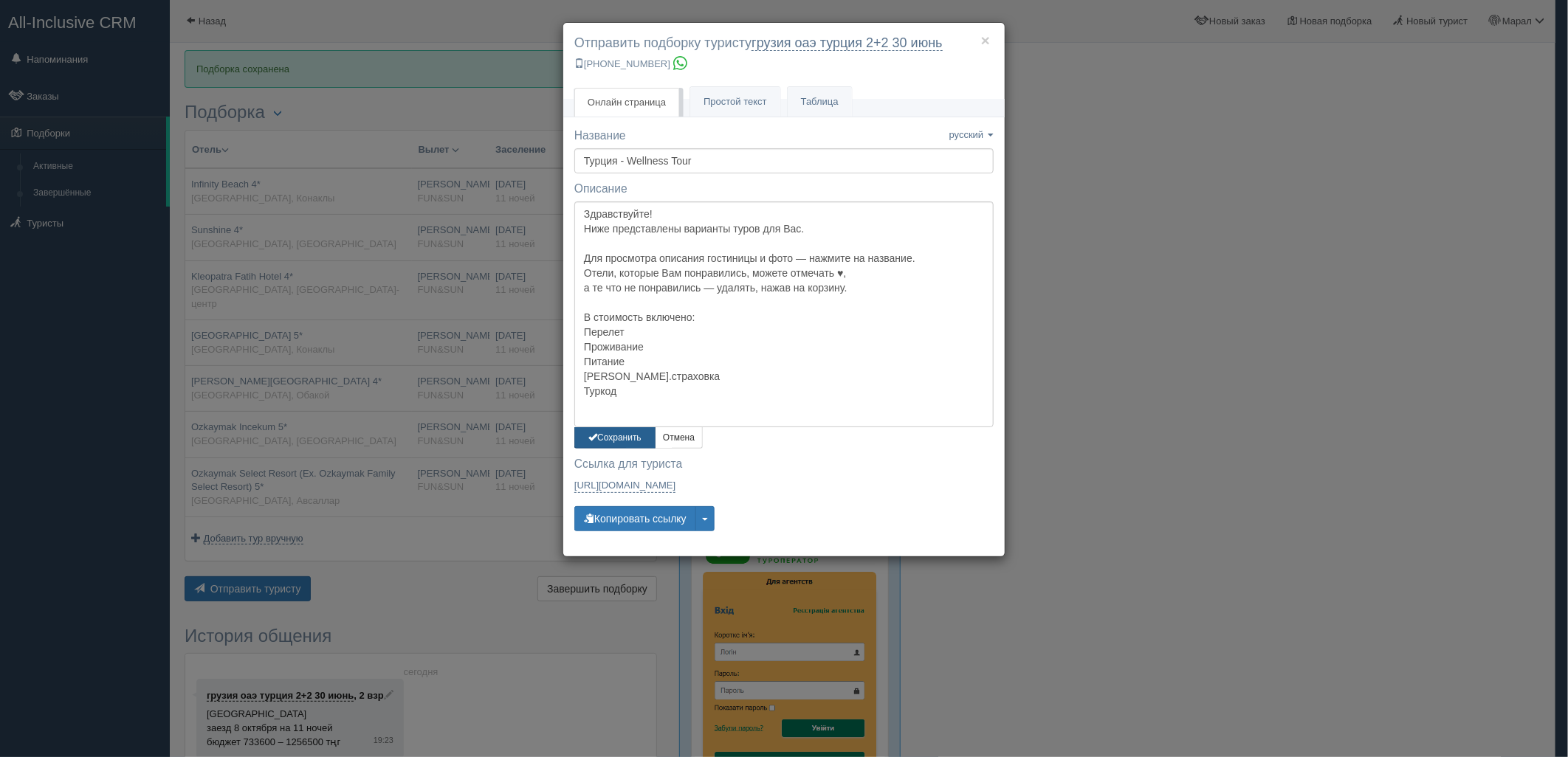
drag, startPoint x: 617, startPoint y: 429, endPoint x: 617, endPoint y: 443, distance: 14.0
click at [617, 431] on button "Сохранить" at bounding box center [614, 438] width 81 height 21
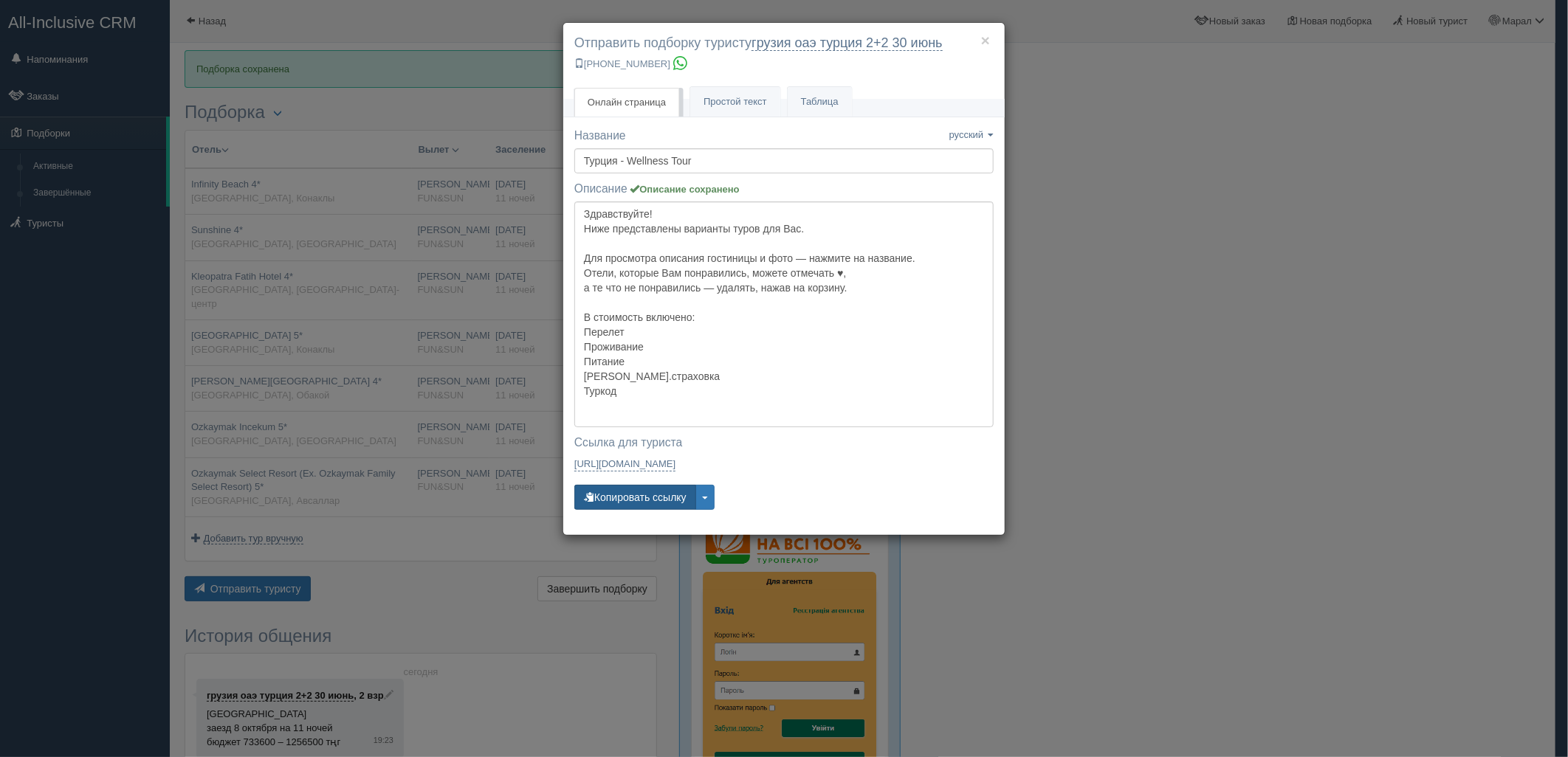
click at [625, 497] on button "Копировать ссылку" at bounding box center [635, 497] width 122 height 25
drag, startPoint x: 1317, startPoint y: 436, endPoint x: 566, endPoint y: 75, distance: 833.3
click at [1308, 433] on div "× Отправить подборку туристу грузия оаэ [GEOGRAPHIC_DATA] 2+2 [DATE] [PHONE_NUM…" at bounding box center [784, 378] width 1568 height 757
